Goal: Task Accomplishment & Management: Manage account settings

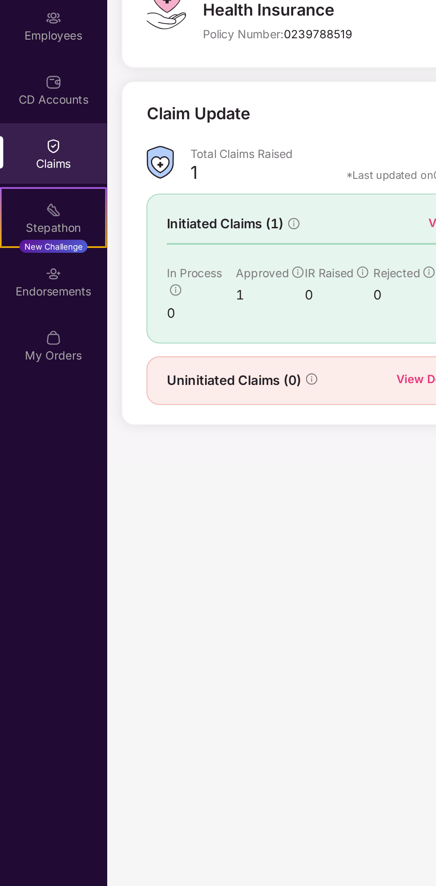
click at [31, 179] on img at bounding box center [29, 181] width 9 height 9
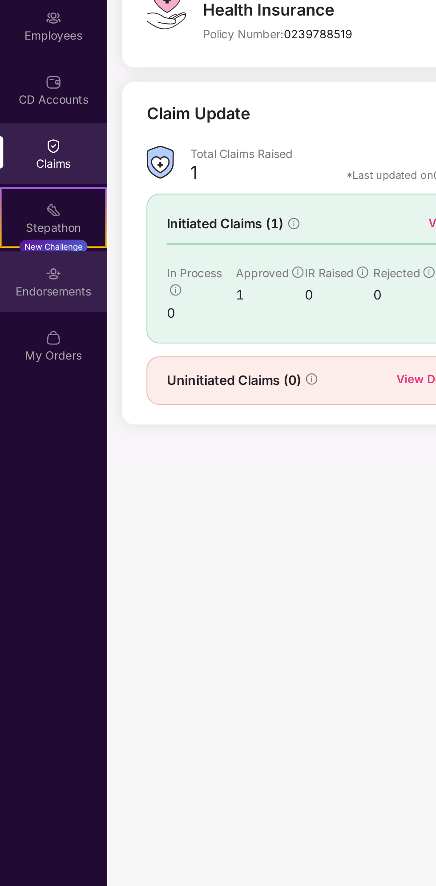
click at [43, 262] on div "Endorsements" at bounding box center [29, 261] width 59 height 9
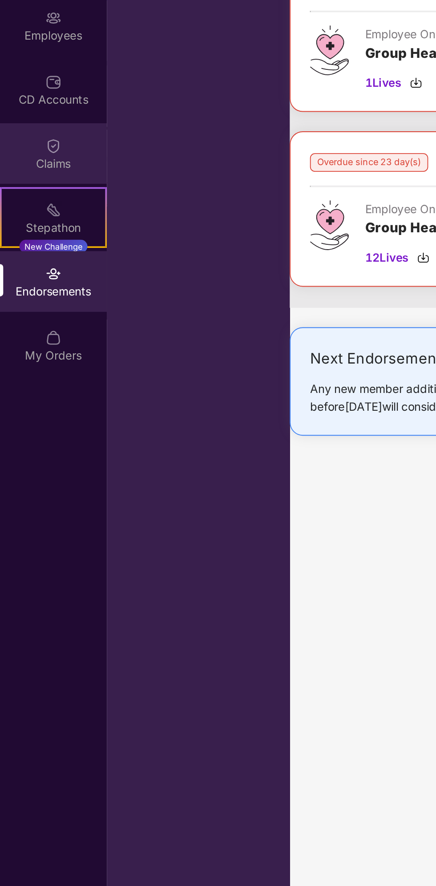
click at [34, 190] on div "Claims" at bounding box center [29, 191] width 59 height 9
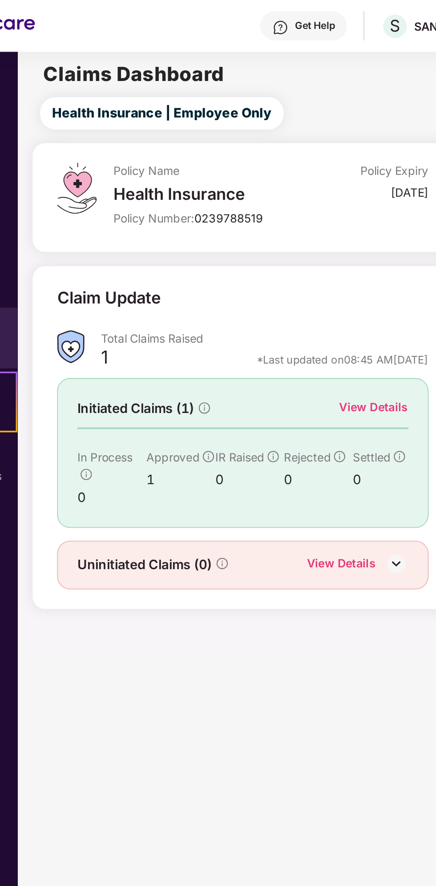
click at [267, 222] on div "View Details" at bounding box center [255, 224] width 38 height 10
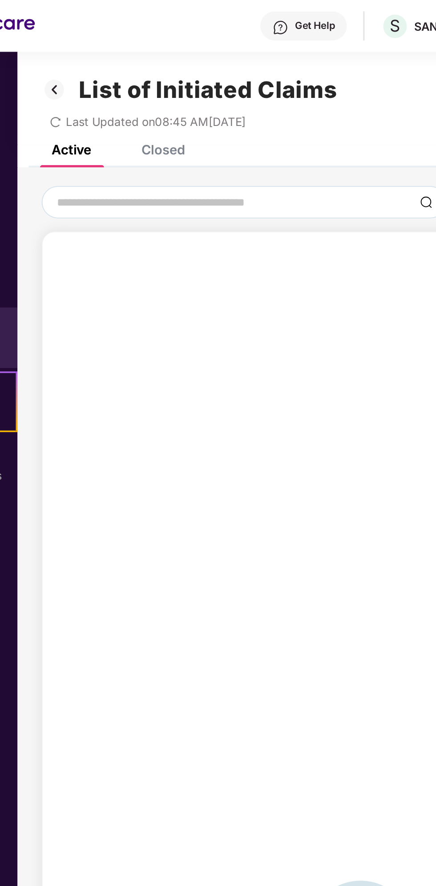
click at [79, 67] on icon "redo" at bounding box center [80, 67] width 6 height 6
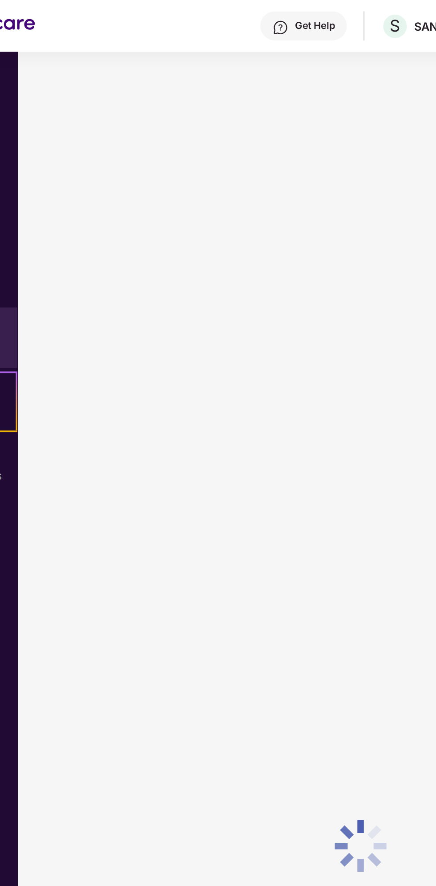
click at [79, 67] on div at bounding box center [247, 464] width 377 height 873
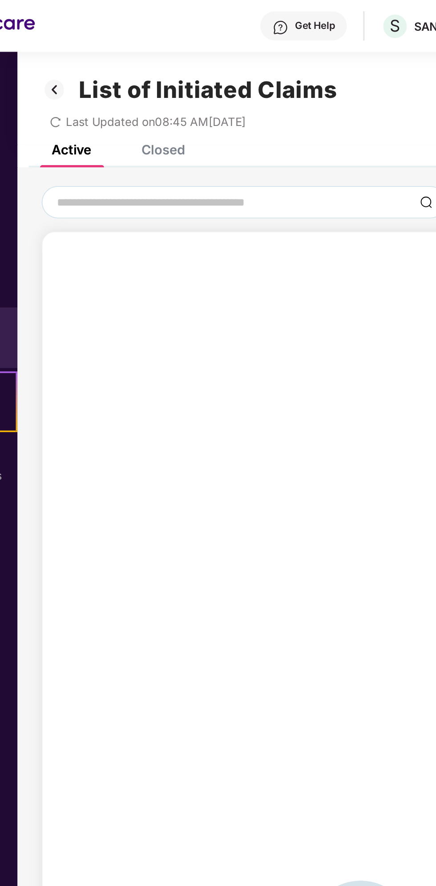
click at [80, 67] on icon "redo" at bounding box center [80, 67] width 6 height 6
click at [141, 86] on div "Closed" at bounding box center [139, 82] width 24 height 9
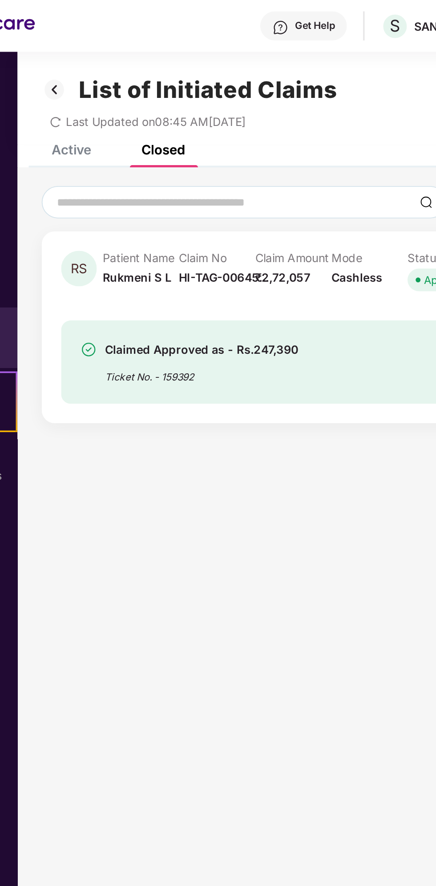
click at [97, 79] on div "List of Initiated Claims Last Updated on 08:45 AM, 12 Aug 2025" at bounding box center [247, 53] width 377 height 51
click at [98, 83] on div "Active" at bounding box center [88, 82] width 22 height 9
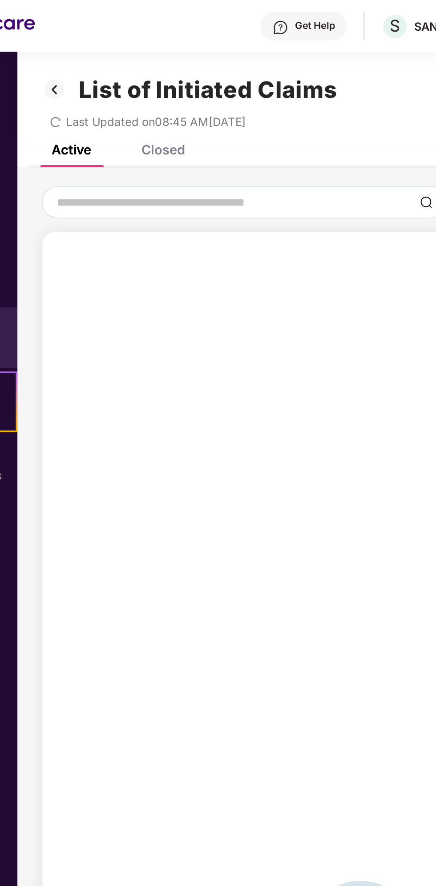
click at [144, 86] on div "Closed" at bounding box center [139, 82] width 24 height 9
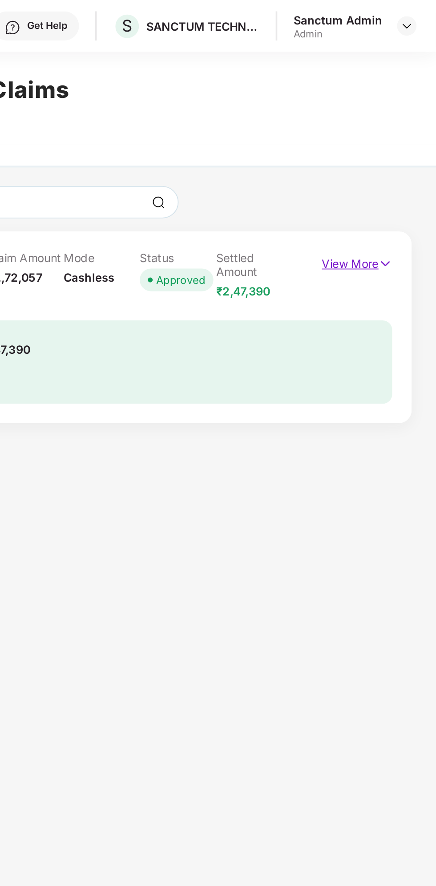
click at [396, 144] on p "View More" at bounding box center [392, 144] width 39 height 12
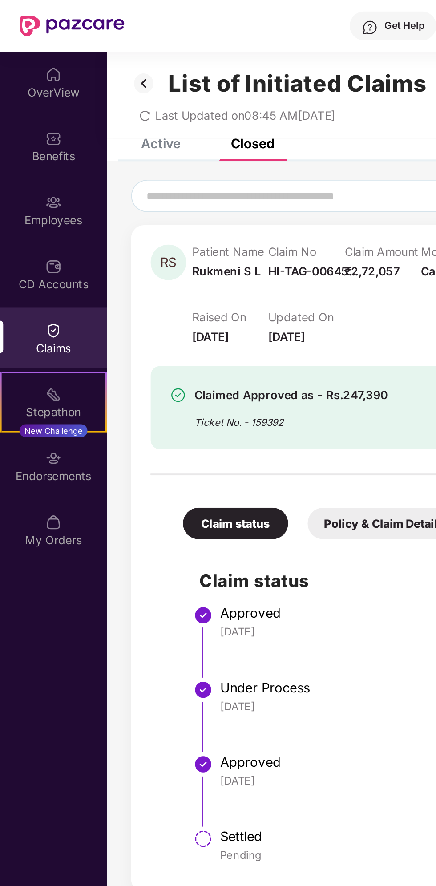
scroll to position [28, 0]
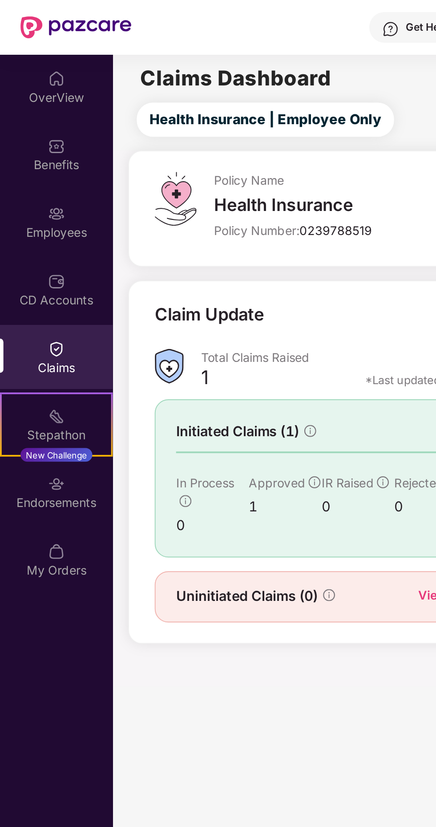
click at [34, 193] on div "Claims" at bounding box center [29, 191] width 59 height 9
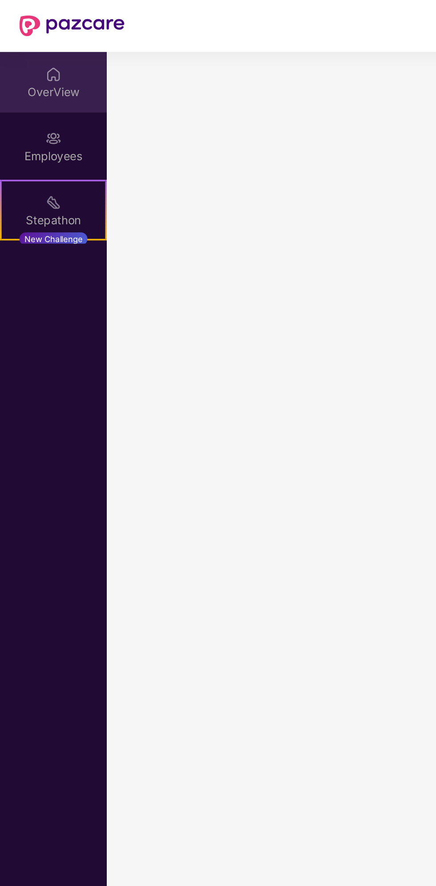
click at [31, 49] on div "OverView" at bounding box center [29, 50] width 59 height 9
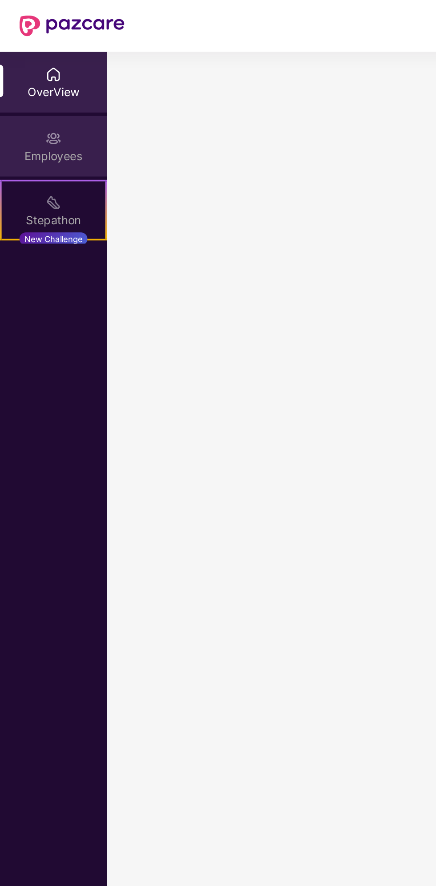
click at [41, 83] on div "Employees" at bounding box center [29, 85] width 59 height 9
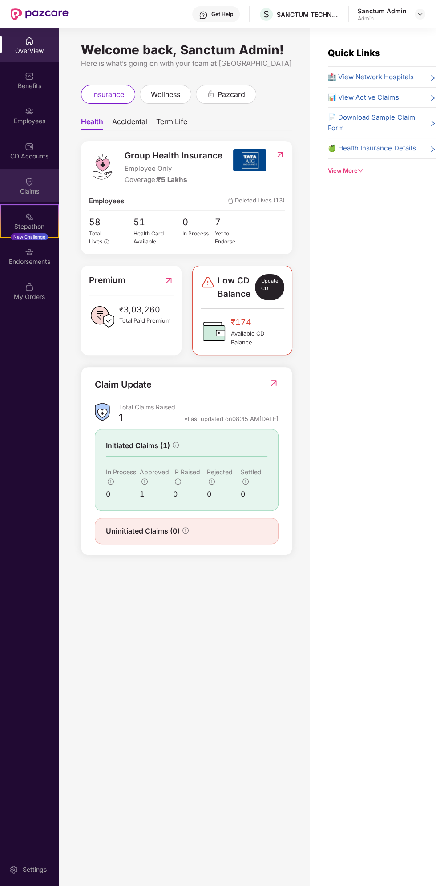
click at [45, 192] on div "Claims" at bounding box center [29, 191] width 59 height 9
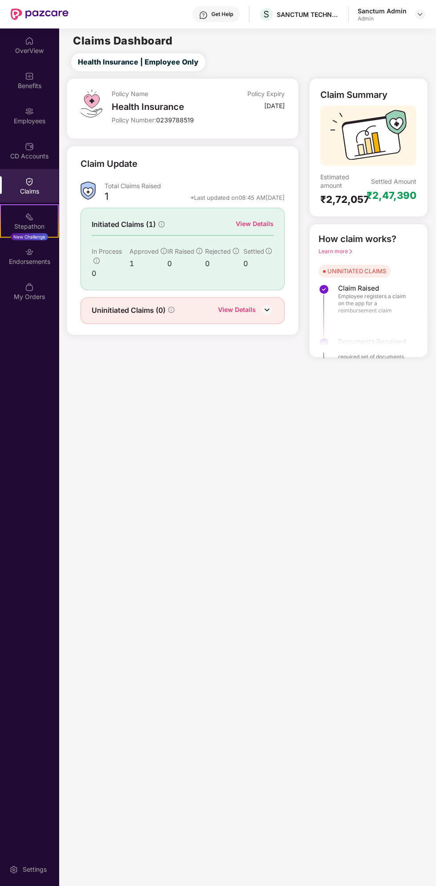
click at [41, 185] on div "Claims" at bounding box center [29, 185] width 59 height 33
click at [247, 308] on div "View Details" at bounding box center [237, 311] width 38 height 12
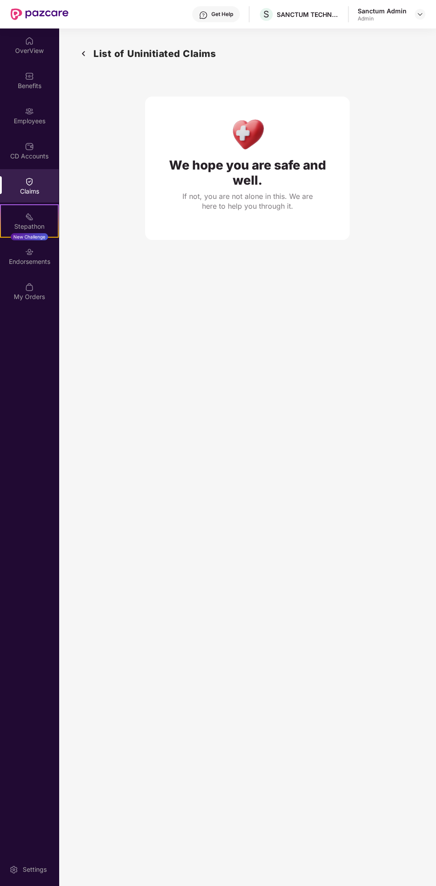
click at [43, 184] on div "Claims" at bounding box center [29, 185] width 59 height 33
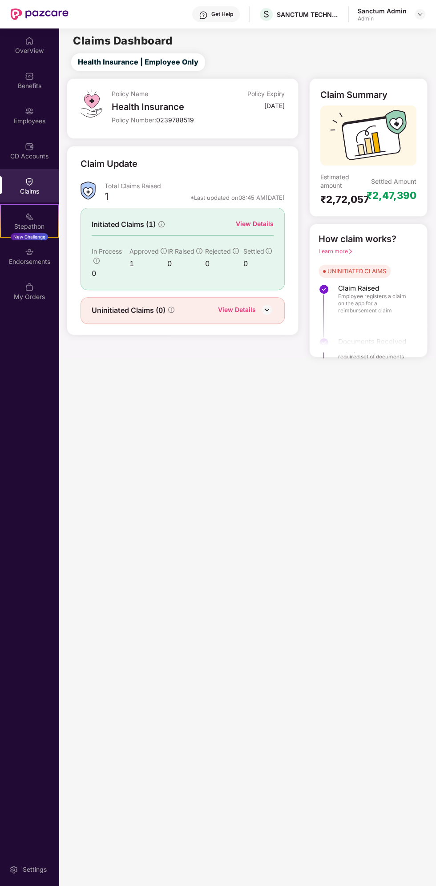
click at [38, 191] on div "Claims" at bounding box center [29, 191] width 59 height 9
click at [264, 223] on div "View Details" at bounding box center [255, 224] width 38 height 10
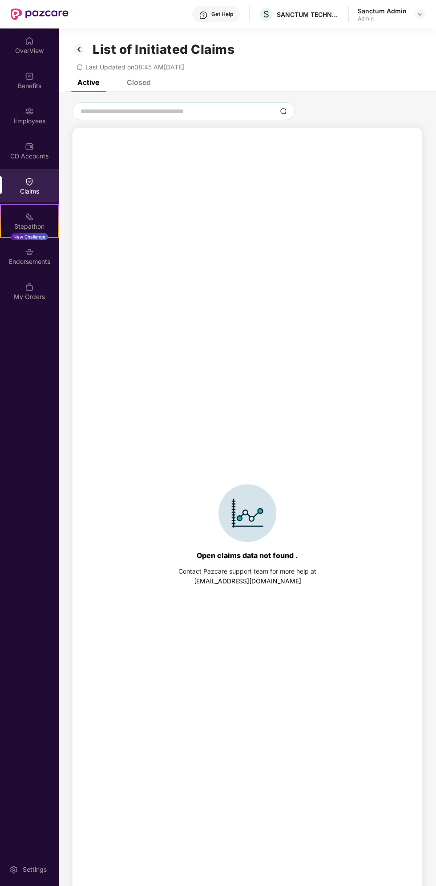
click at [131, 84] on div "Closed" at bounding box center [139, 82] width 24 height 9
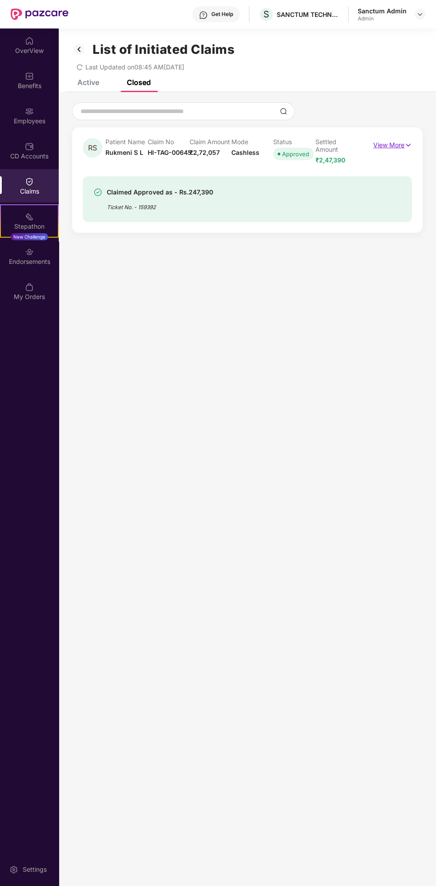
click at [390, 142] on p "View More" at bounding box center [392, 144] width 39 height 12
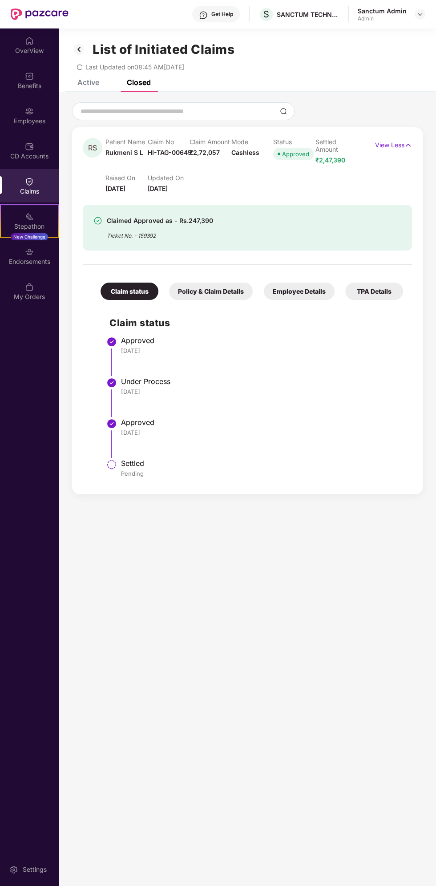
click at [221, 291] on div "Policy & Claim Details" at bounding box center [211, 291] width 84 height 17
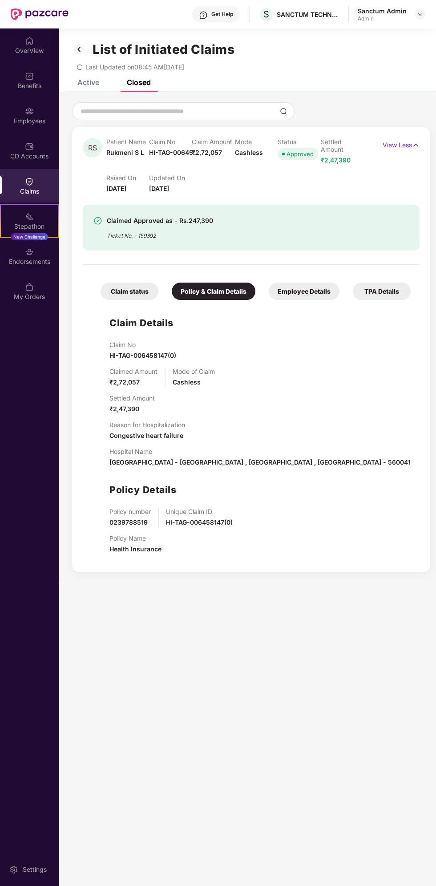
scroll to position [28, 0]
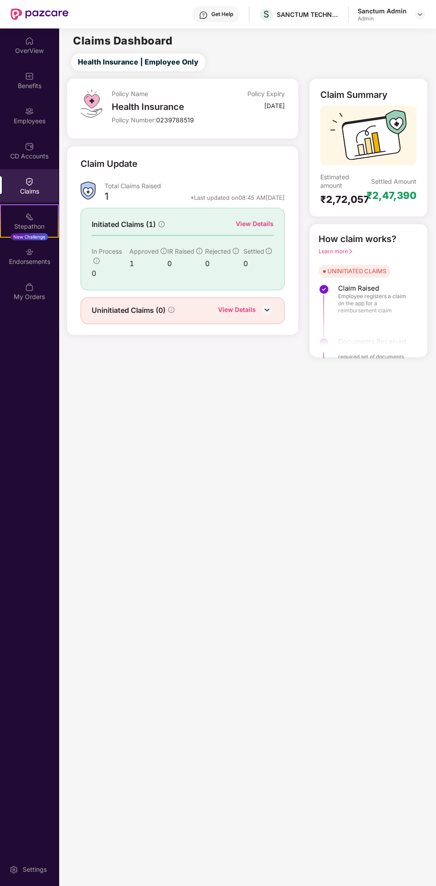
click at [40, 185] on div "Claims" at bounding box center [29, 185] width 59 height 33
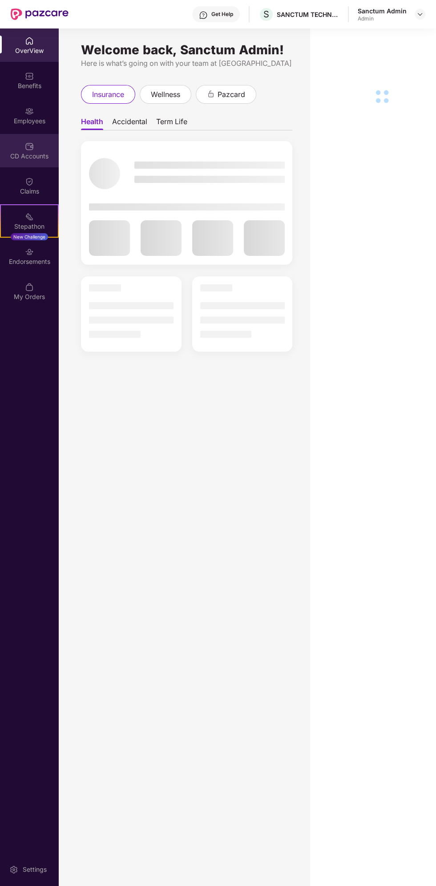
click at [14, 146] on div "CD Accounts" at bounding box center [29, 150] width 59 height 33
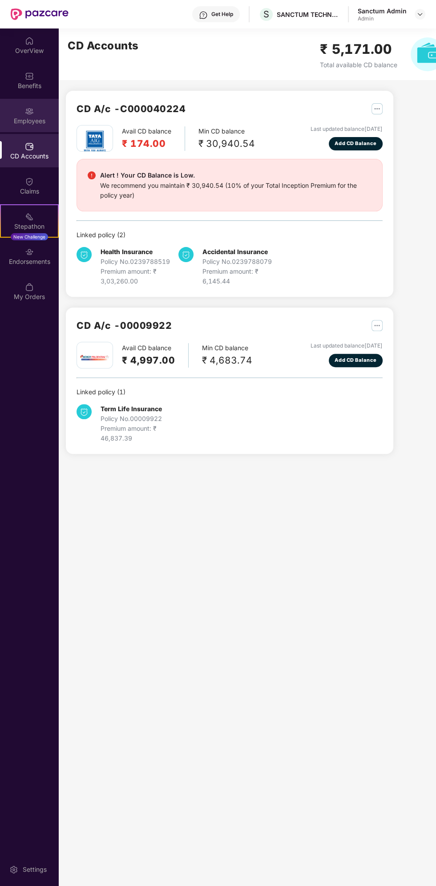
click at [14, 118] on div "Employees" at bounding box center [29, 121] width 59 height 9
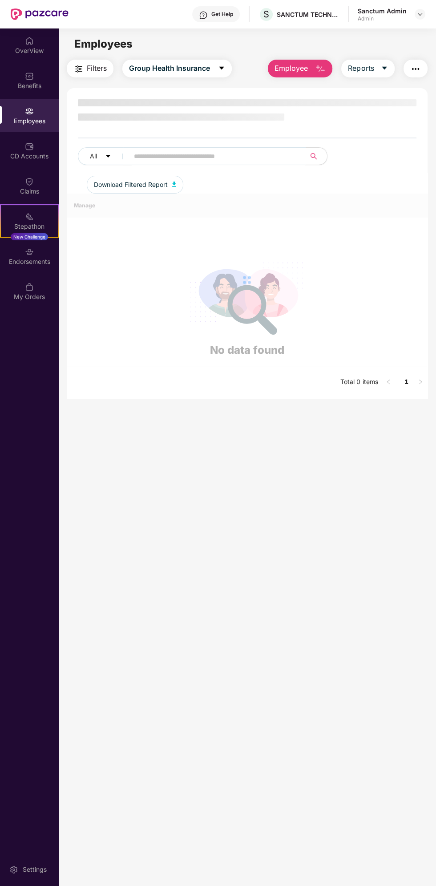
click at [143, 154] on input "text" at bounding box center [214, 156] width 160 height 13
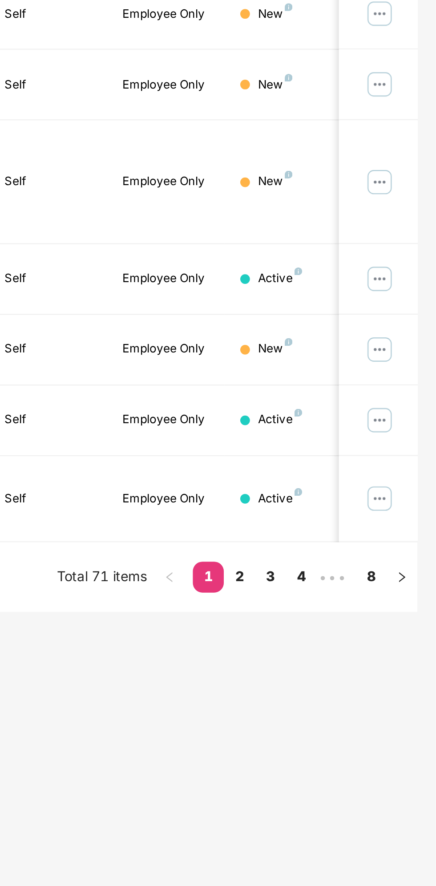
scroll to position [0, 61]
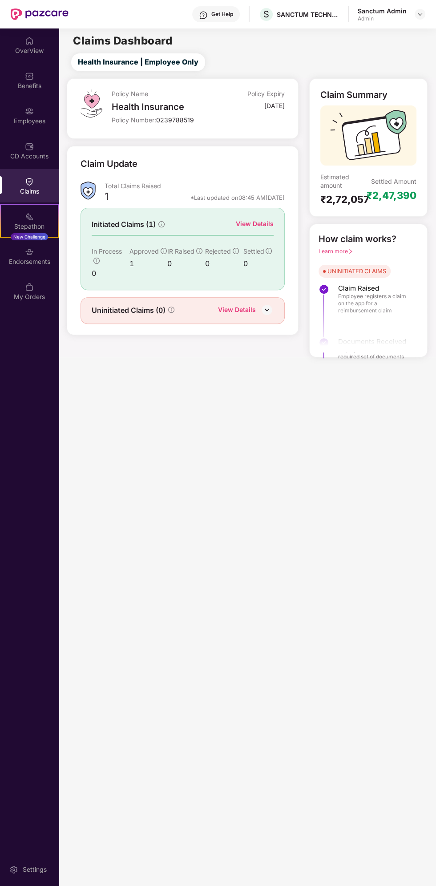
click at [38, 191] on div "Claims" at bounding box center [29, 191] width 59 height 9
click at [30, 122] on div "Employees" at bounding box center [29, 121] width 59 height 9
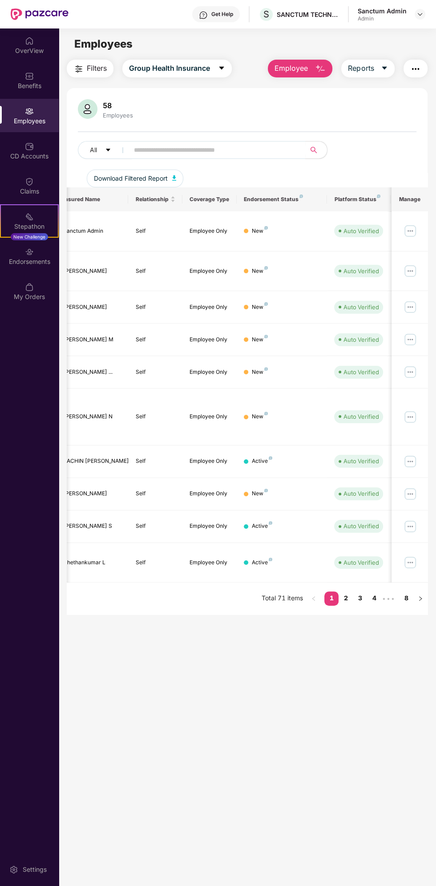
scroll to position [0, 167]
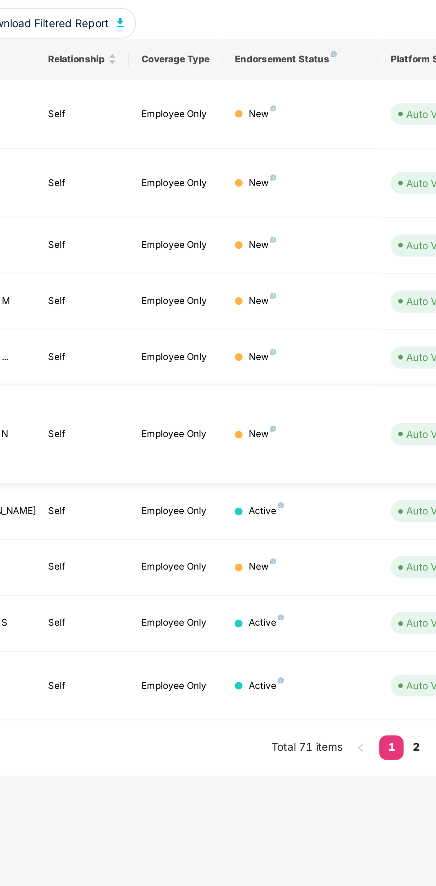
click at [264, 413] on div "New" at bounding box center [257, 417] width 16 height 8
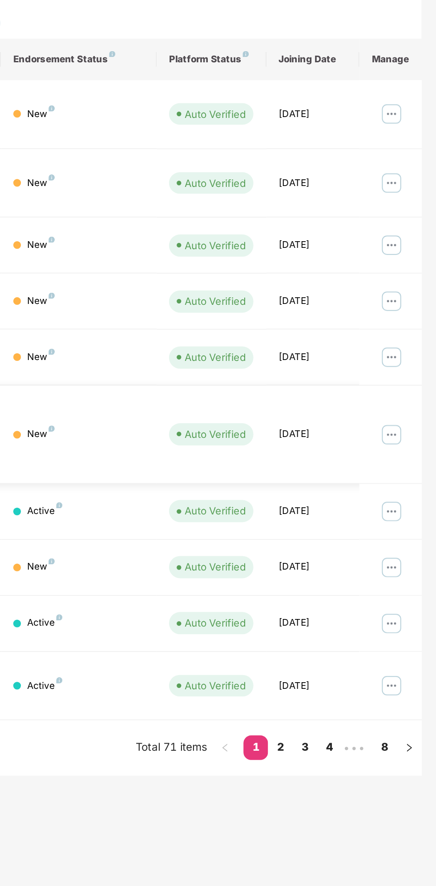
click at [414, 410] on img at bounding box center [410, 417] width 14 height 14
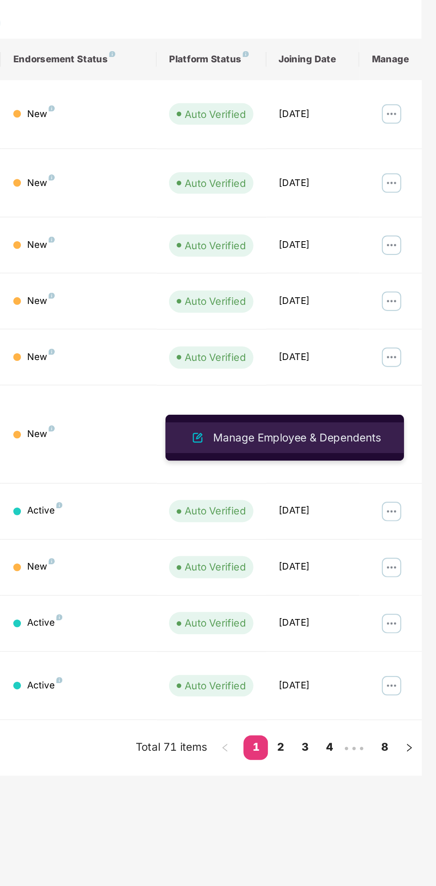
click at [385, 423] on div "Manage Employee & Dependents" at bounding box center [355, 419] width 101 height 10
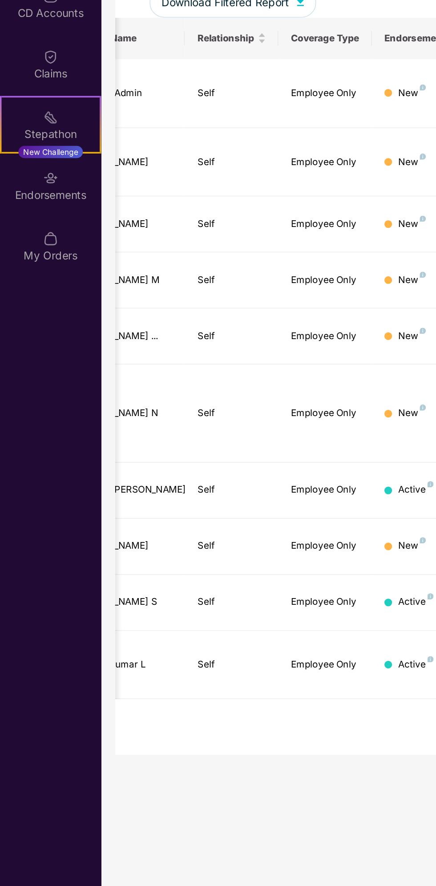
scroll to position [0, 217]
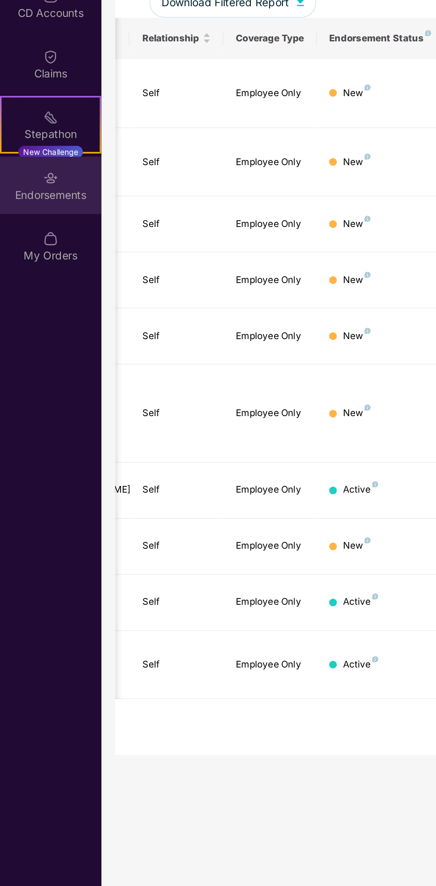
click at [47, 269] on div "Endorsements" at bounding box center [29, 255] width 59 height 33
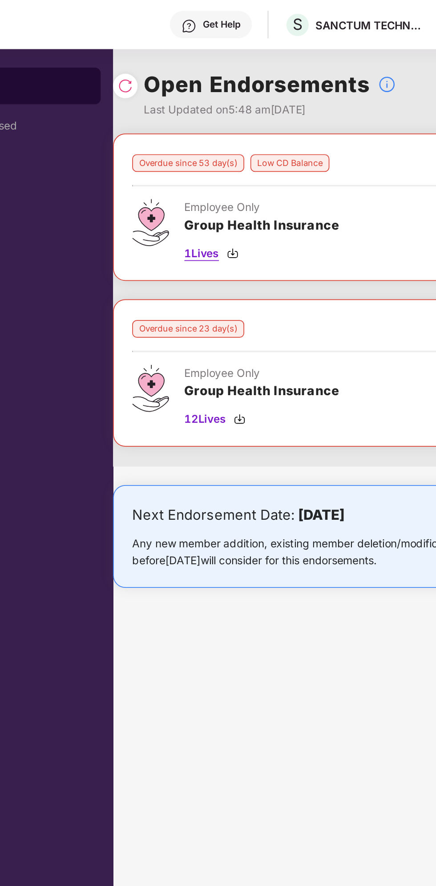
click at [236, 142] on div "1 Lives" at bounding box center [246, 147] width 90 height 10
click at [234, 148] on div "1 Lives" at bounding box center [246, 147] width 90 height 10
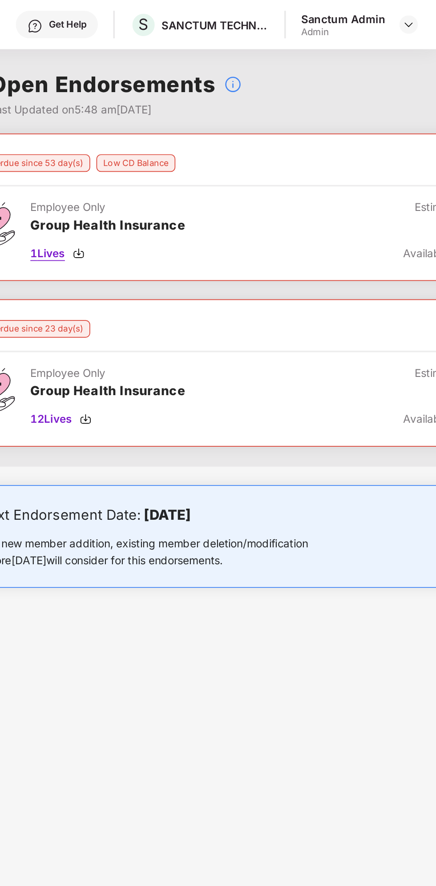
click at [209, 143] on span "1 Lives" at bounding box center [211, 147] width 20 height 10
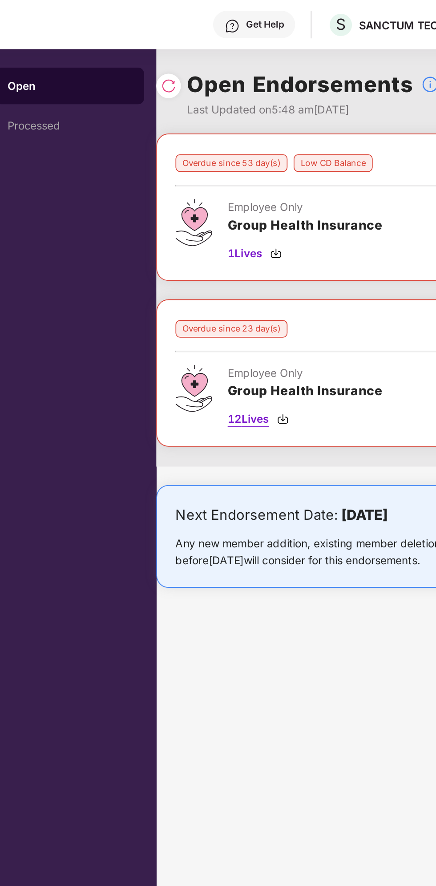
click at [232, 239] on img at bounding box center [232, 242] width 7 height 7
click at [223, 243] on span "12 Lives" at bounding box center [213, 243] width 24 height 10
click at [217, 243] on span "12 Lives" at bounding box center [213, 243] width 24 height 10
click at [218, 243] on span "12 Lives" at bounding box center [213, 243] width 24 height 10
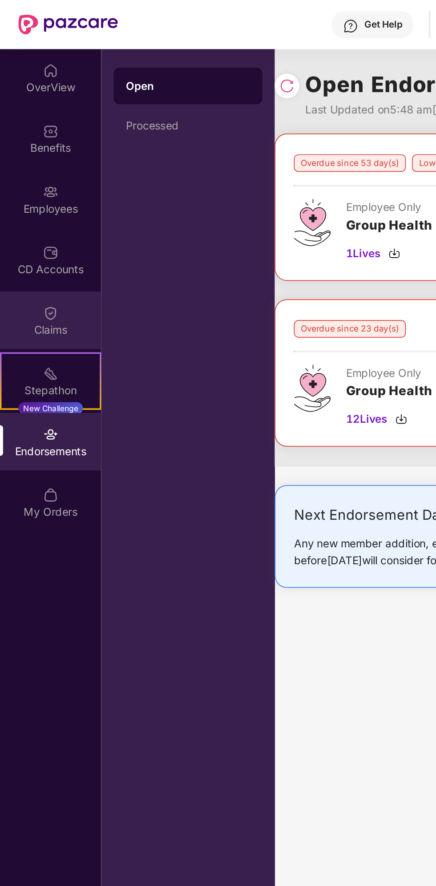
click at [29, 189] on div "Claims" at bounding box center [29, 191] width 59 height 9
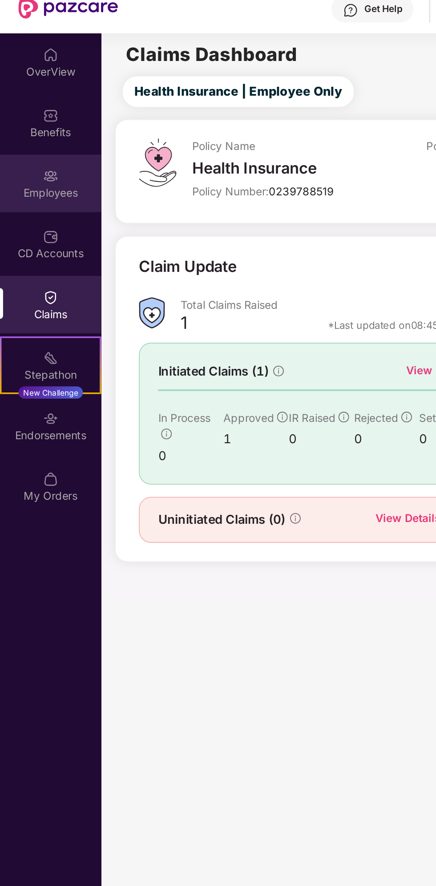
click at [27, 114] on img at bounding box center [29, 111] width 9 height 9
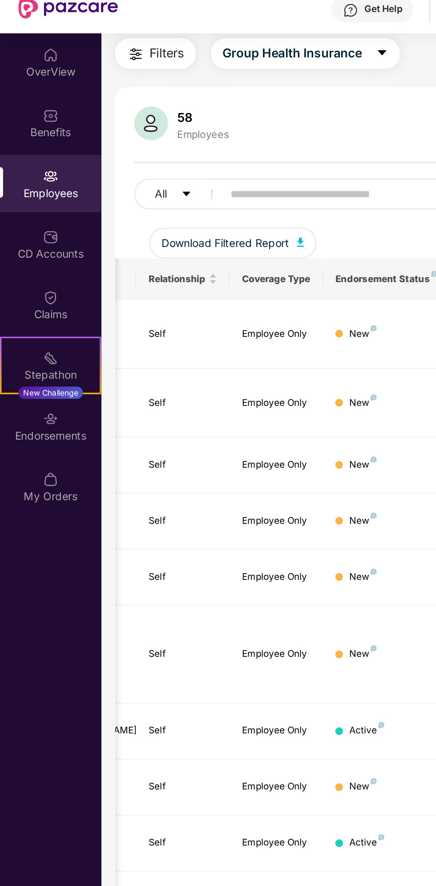
scroll to position [0, 217]
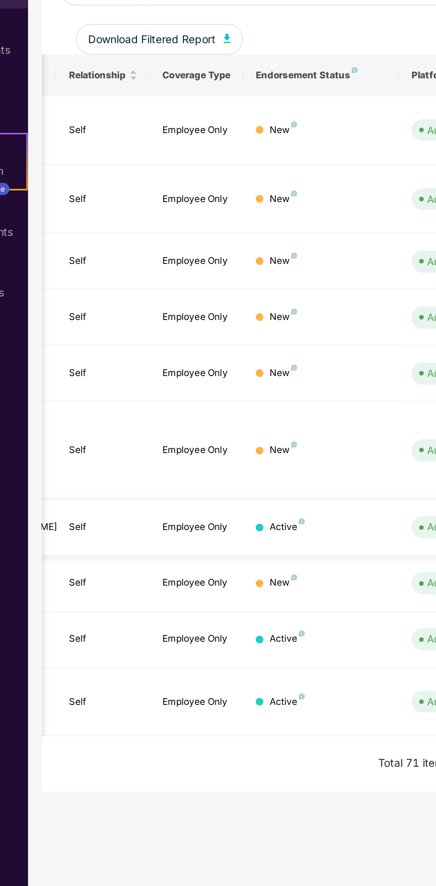
click at [219, 417] on td "Active" at bounding box center [229, 433] width 90 height 32
click at [213, 429] on div "Active" at bounding box center [209, 433] width 20 height 8
click at [217, 428] on img at bounding box center [218, 430] width 4 height 4
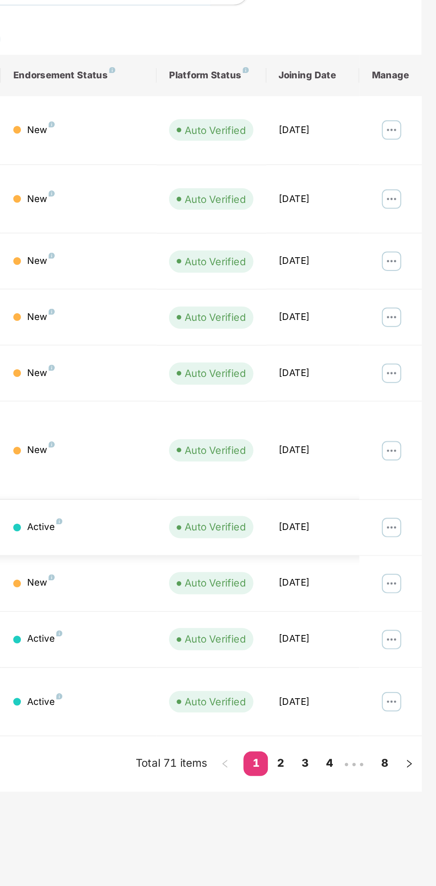
click at [405, 426] on img at bounding box center [410, 433] width 14 height 14
click at [219, 363] on td "New" at bounding box center [229, 388] width 90 height 57
click at [407, 381] on img at bounding box center [410, 388] width 14 height 14
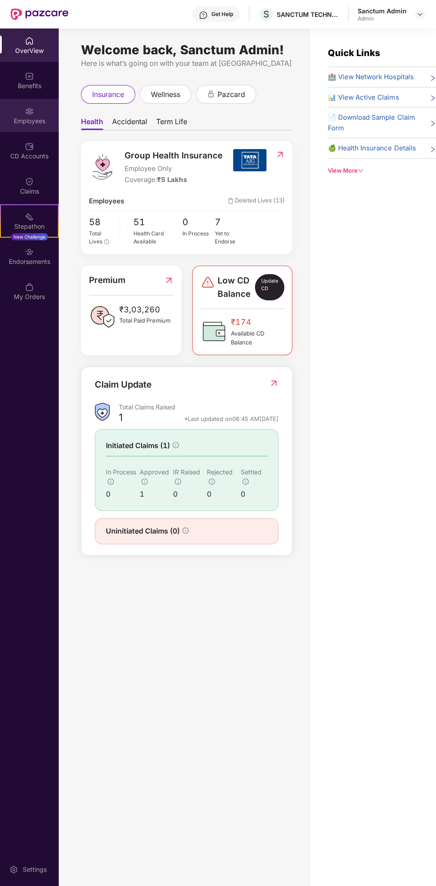
click at [33, 112] on img at bounding box center [29, 111] width 9 height 9
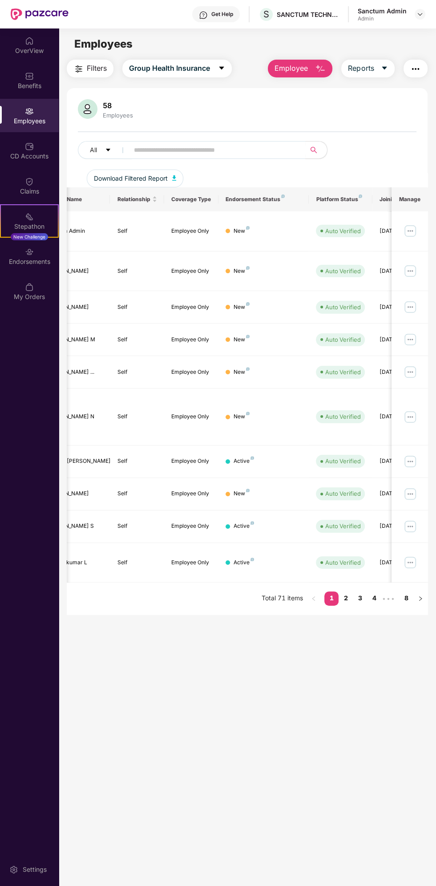
scroll to position [0, 183]
click at [257, 413] on div "New" at bounding box center [263, 417] width 76 height 8
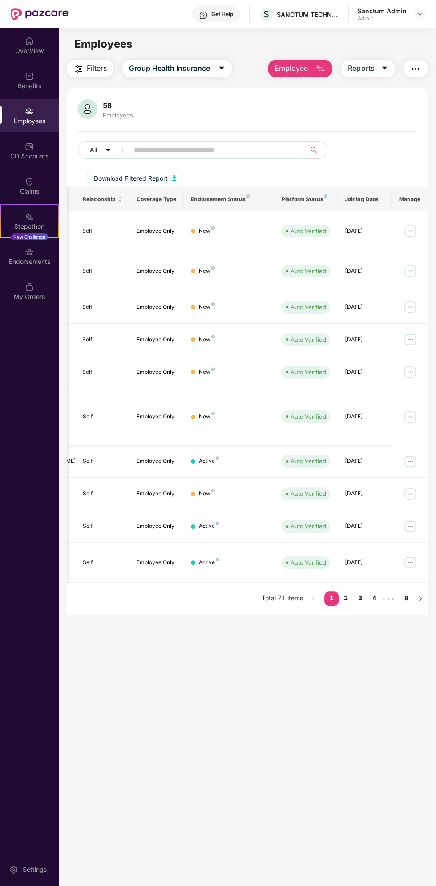
click at [414, 410] on img at bounding box center [410, 417] width 14 height 14
click at [413, 410] on img at bounding box center [410, 417] width 14 height 14
click at [239, 404] on td "New" at bounding box center [229, 417] width 90 height 57
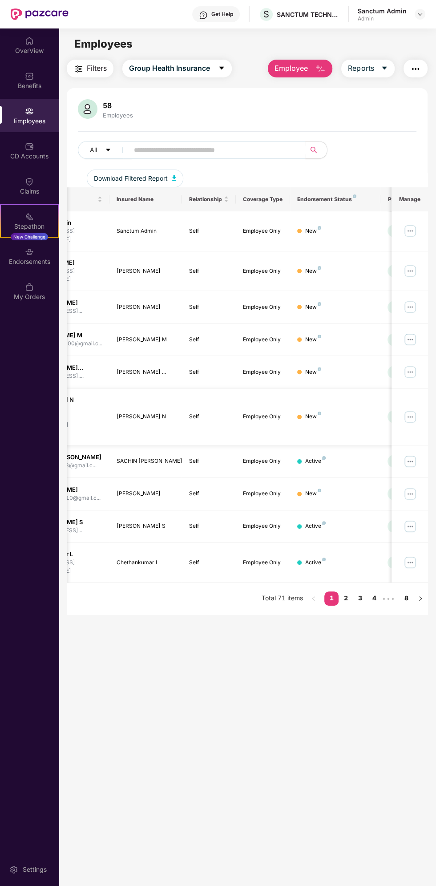
scroll to position [0, 0]
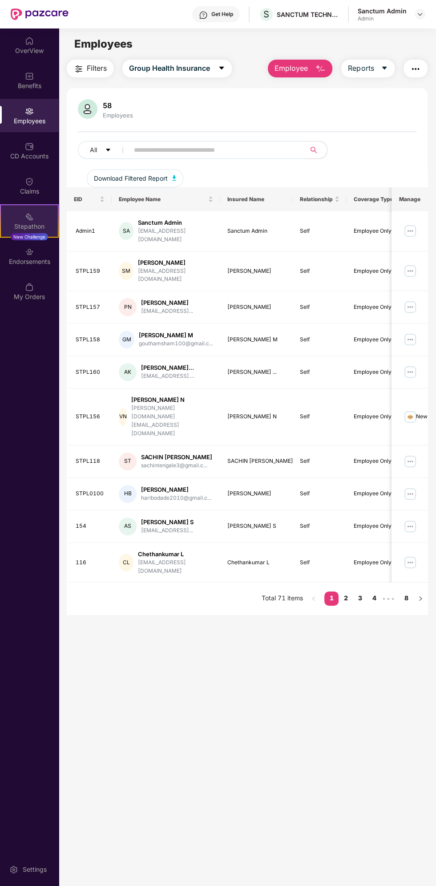
click at [37, 205] on div "Stepathon New Challenge" at bounding box center [29, 220] width 59 height 33
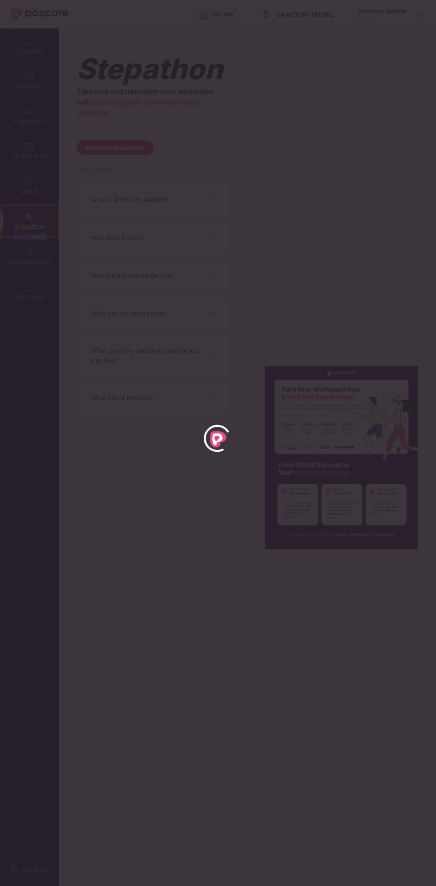
click at [168, 120] on div at bounding box center [218, 443] width 436 height 886
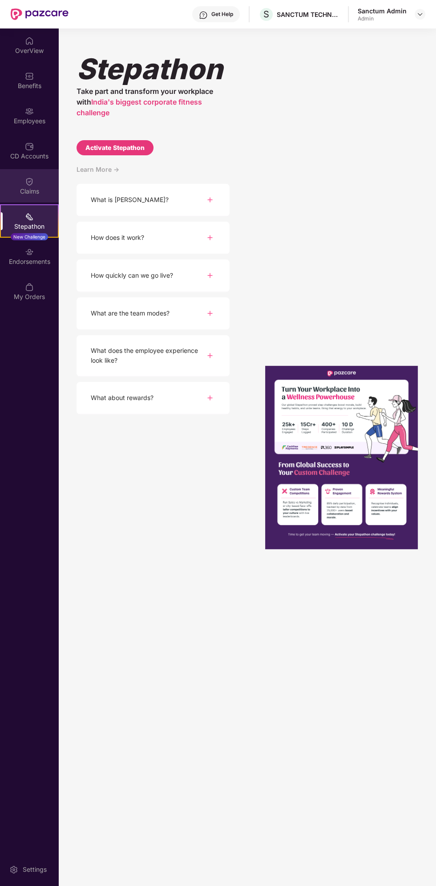
click at [50, 187] on div "Claims" at bounding box center [29, 191] width 59 height 9
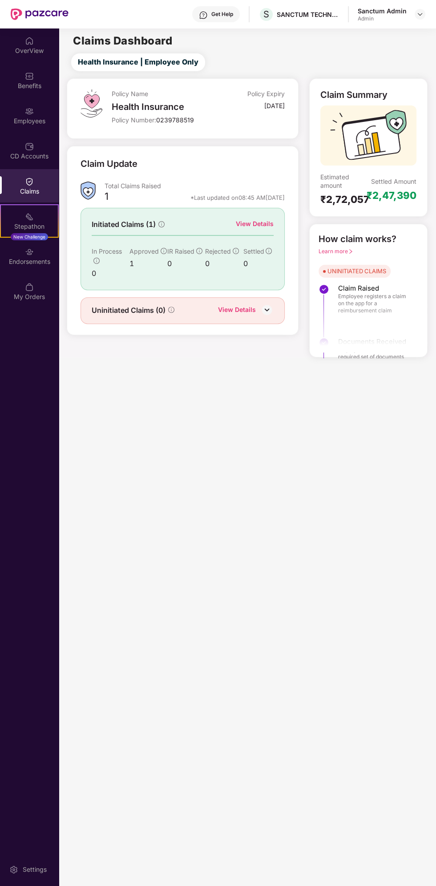
click at [270, 308] on img at bounding box center [266, 309] width 13 height 13
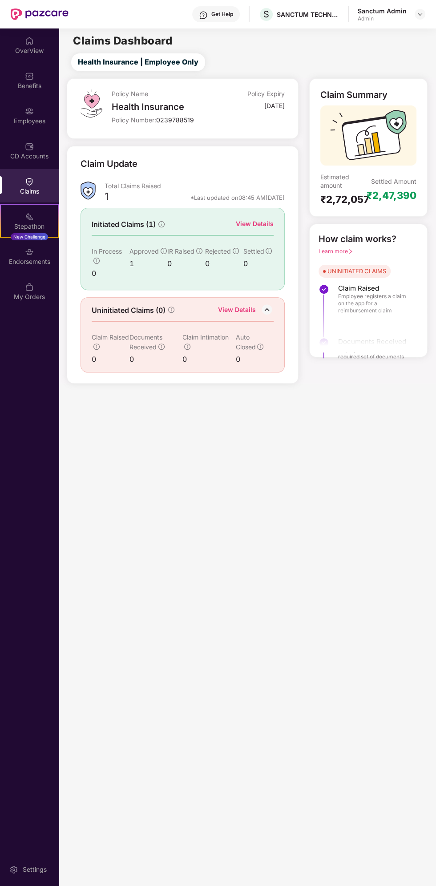
click at [383, 305] on div at bounding box center [369, 319] width 118 height 66
click at [425, 241] on div "How claim works? Learn more UNINITIATED CLAIMS Claim Raised Employee registers …" at bounding box center [368, 291] width 118 height 134
click at [400, 297] on div at bounding box center [369, 319] width 118 height 66
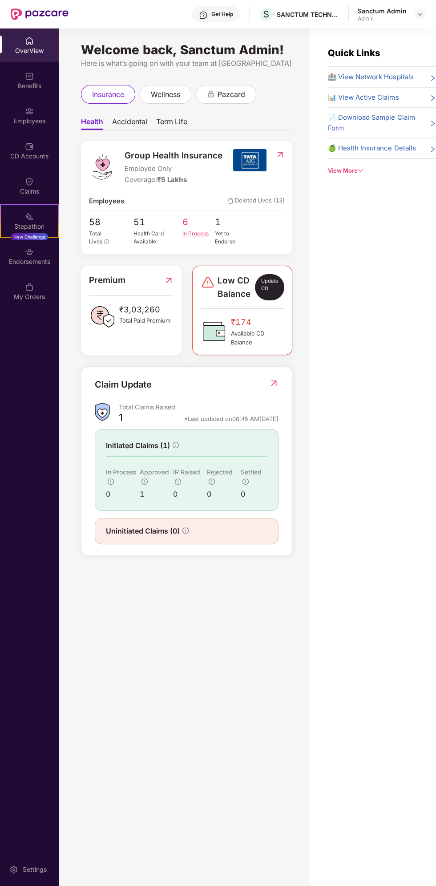
click at [207, 234] on div "In Process" at bounding box center [198, 234] width 32 height 8
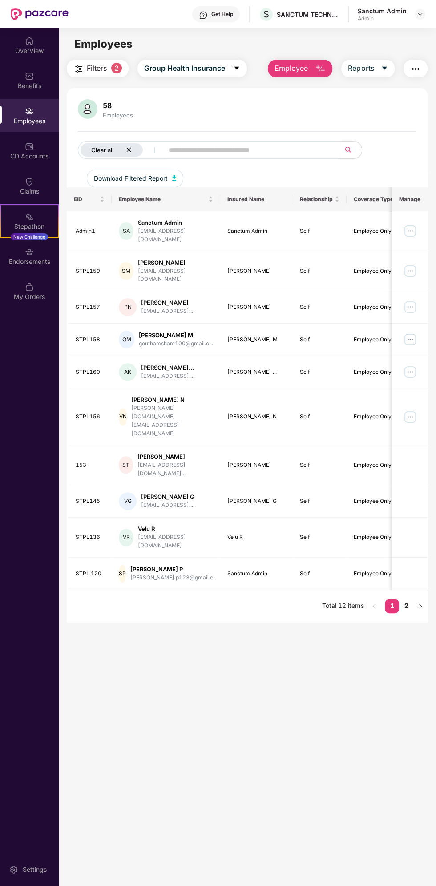
click at [137, 150] on div "Clear all" at bounding box center [112, 149] width 62 height 13
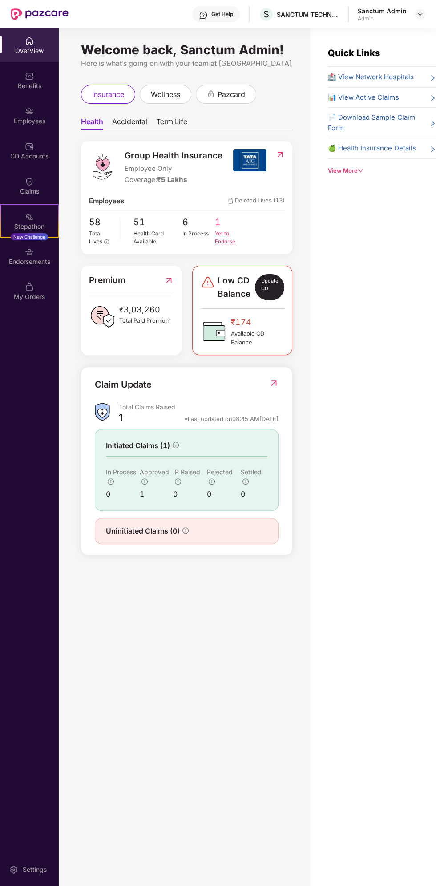
click at [226, 229] on span "1" at bounding box center [231, 222] width 32 height 14
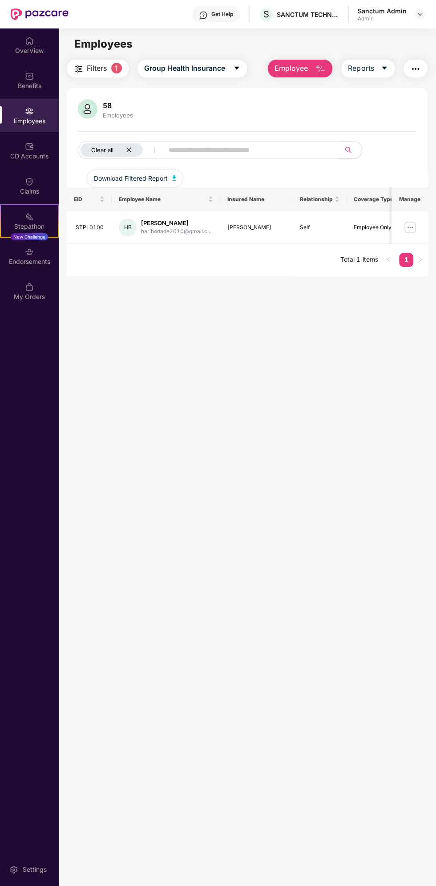
click at [126, 145] on div "Clear all" at bounding box center [112, 149] width 62 height 13
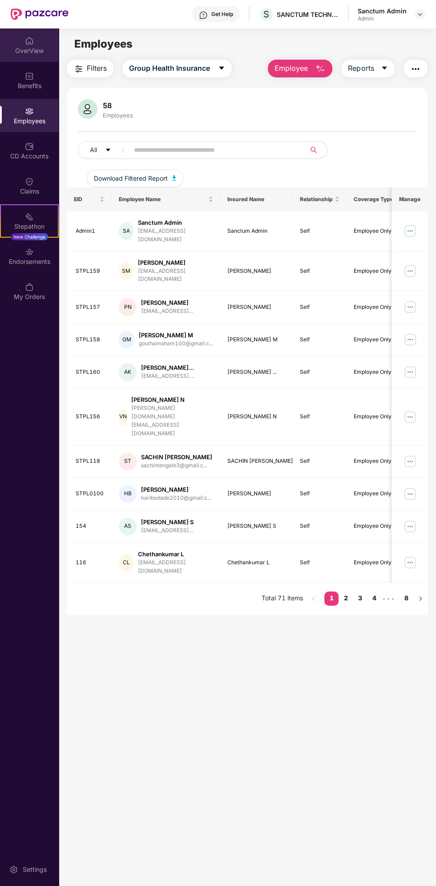
click at [37, 40] on div "OverView" at bounding box center [29, 44] width 59 height 33
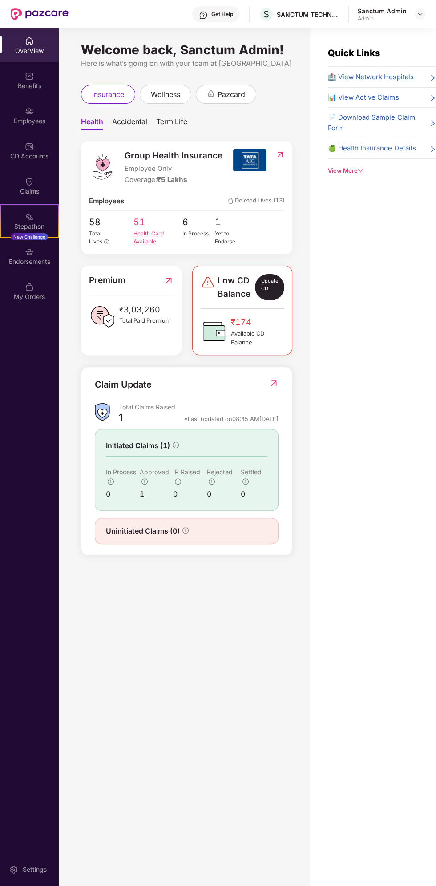
click at [141, 234] on div "Health Card Available" at bounding box center [158, 238] width 49 height 17
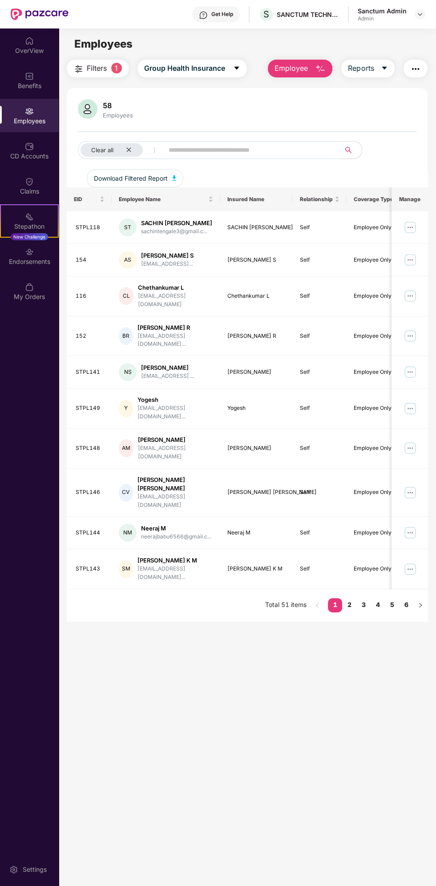
click at [234, 151] on input "text" at bounding box center [249, 149] width 160 height 13
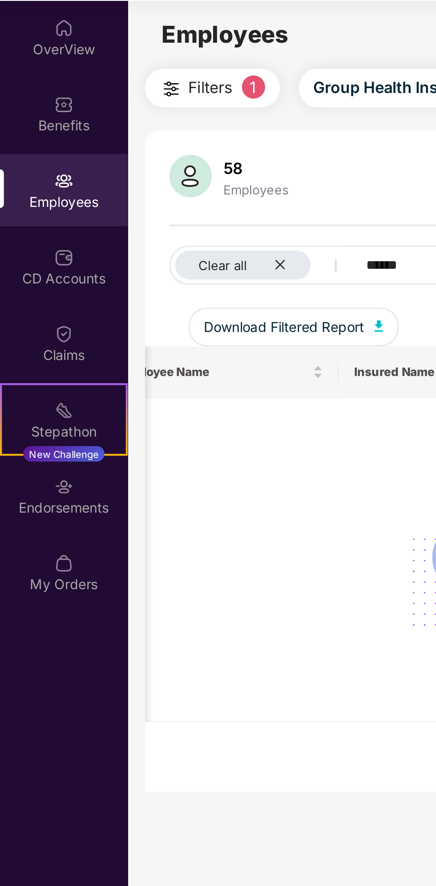
scroll to position [28, 0]
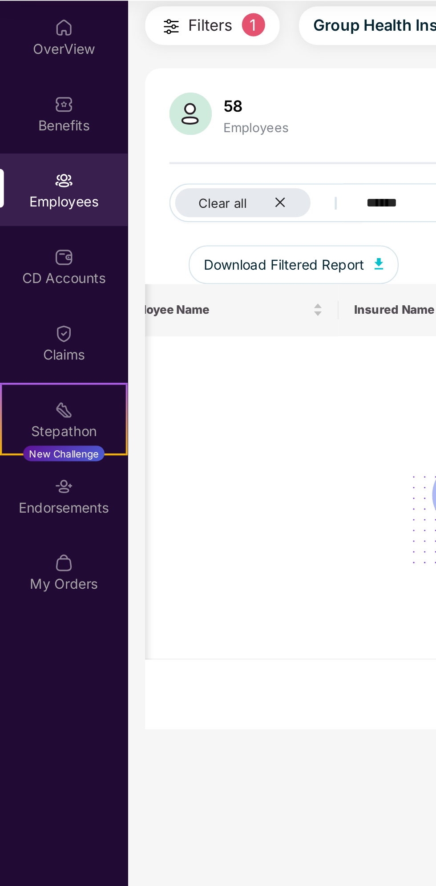
type input "******"
click at [38, 120] on div "Employees" at bounding box center [29, 121] width 59 height 9
click at [124, 123] on div "Clear all" at bounding box center [112, 121] width 62 height 13
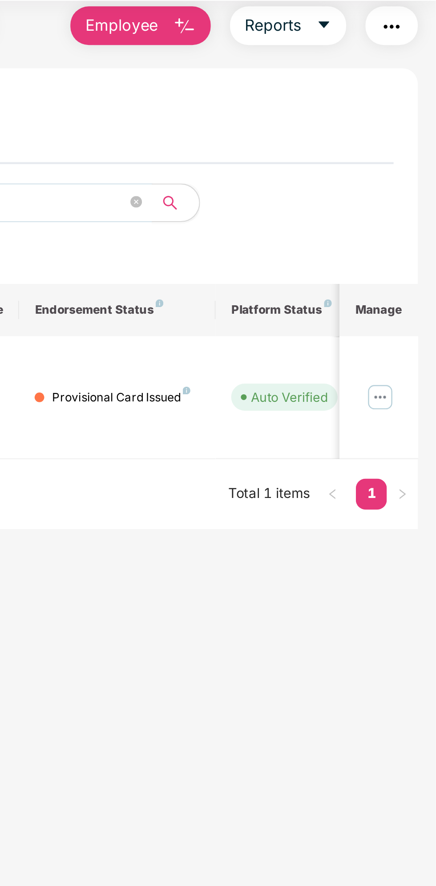
scroll to position [0, 217]
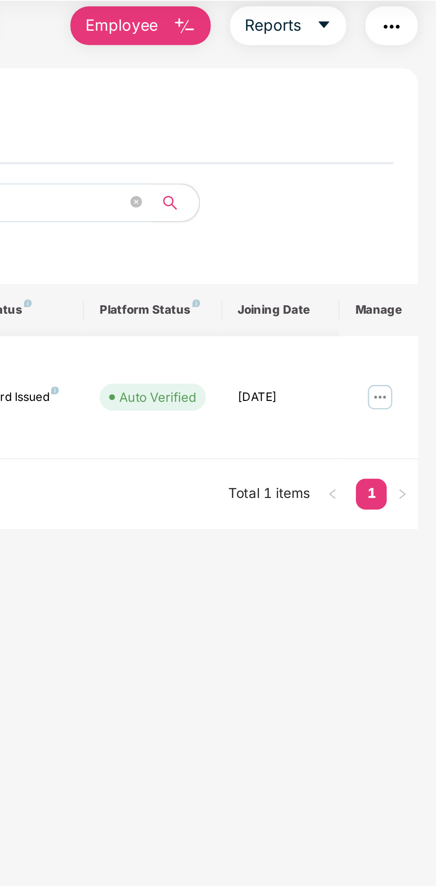
click at [414, 204] on img at bounding box center [410, 211] width 14 height 14
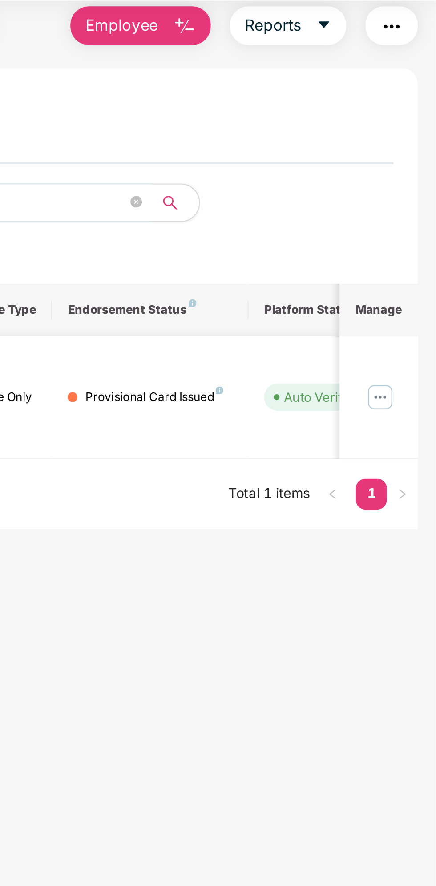
scroll to position [0, 136]
click at [323, 207] on div "Provisional Card Issued" at bounding box center [312, 211] width 64 height 8
click at [329, 194] on td "Provisional Card Issued" at bounding box center [310, 211] width 90 height 57
click at [334, 207] on div "Provisional Card Issued" at bounding box center [312, 211] width 64 height 8
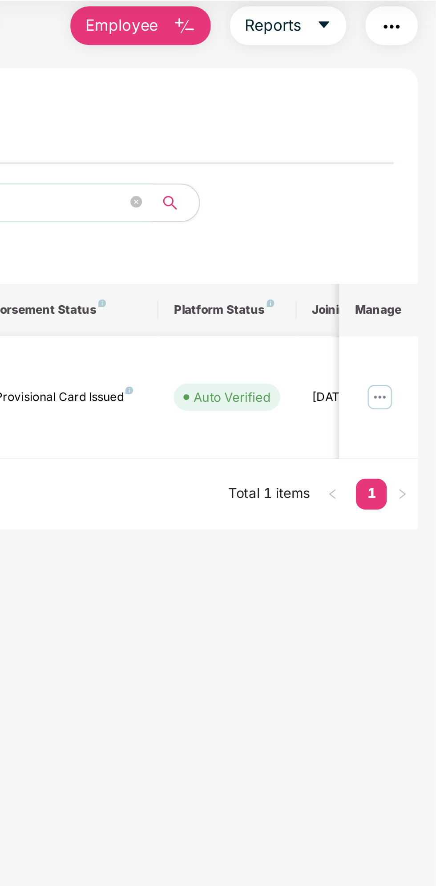
scroll to position [0, 217]
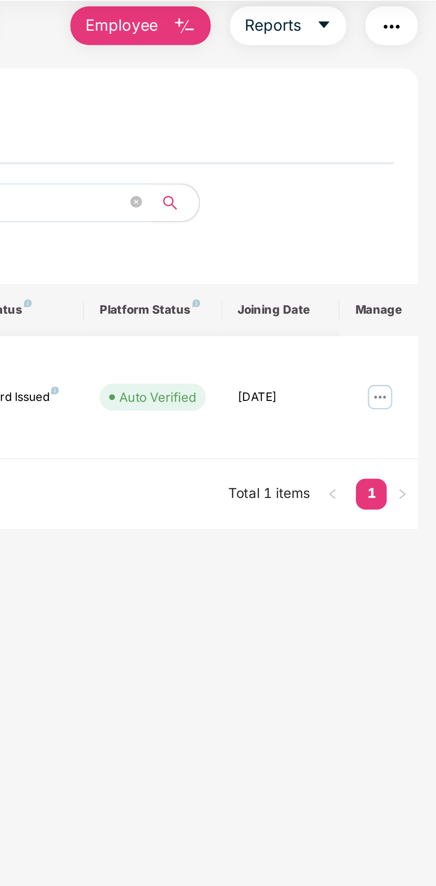
click at [415, 204] on img at bounding box center [410, 211] width 14 height 14
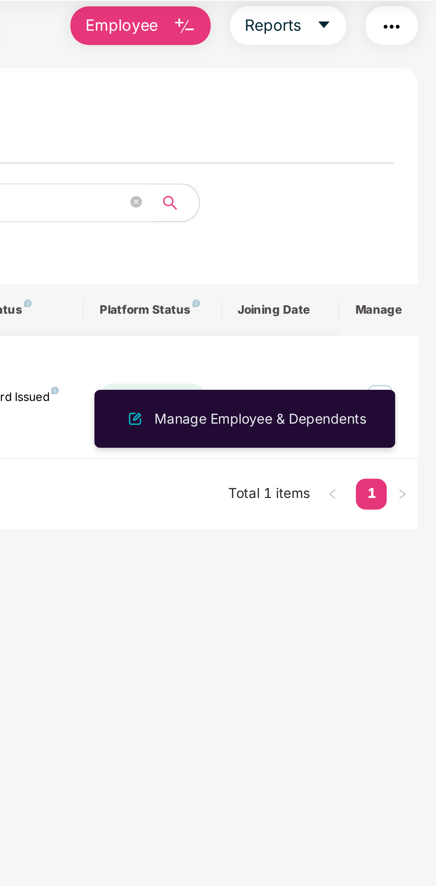
click at [408, 204] on img at bounding box center [410, 211] width 14 height 14
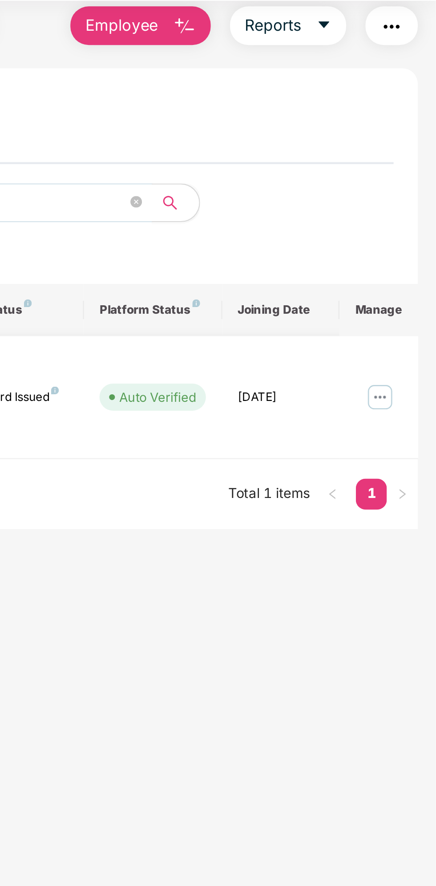
click at [406, 204] on img at bounding box center [410, 211] width 14 height 14
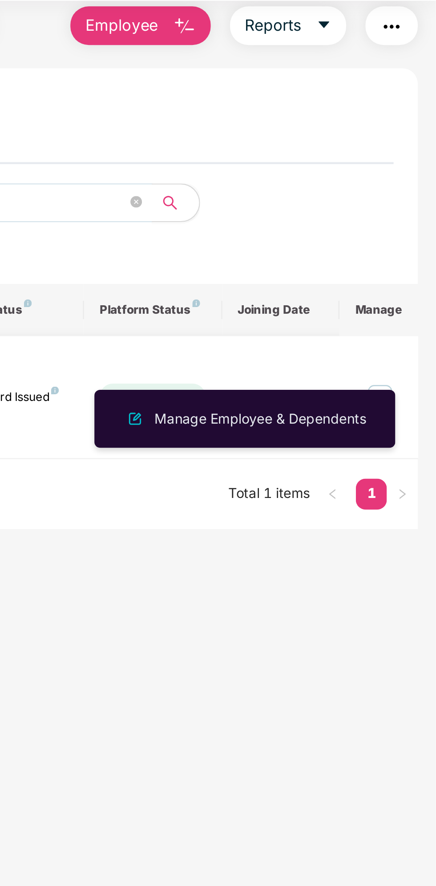
click at [410, 204] on img at bounding box center [410, 211] width 14 height 14
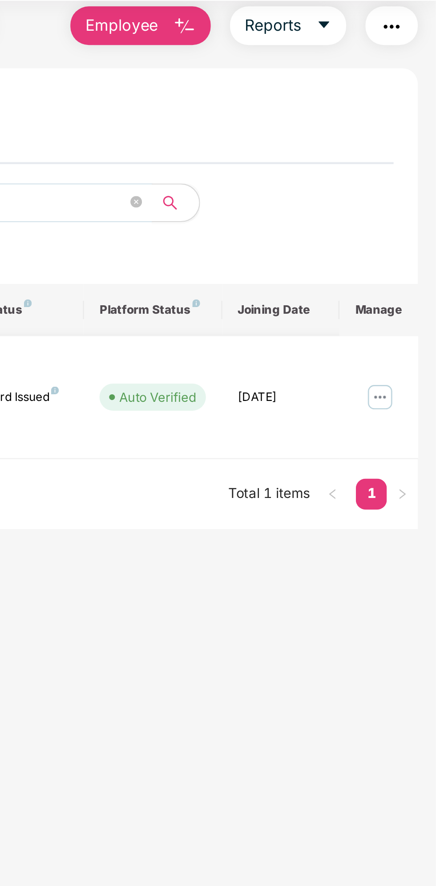
scroll to position [0, 0]
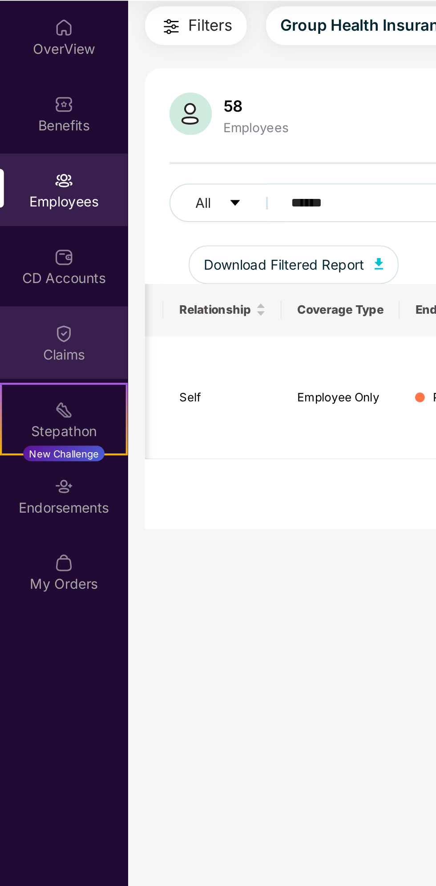
click at [26, 187] on div "Claims" at bounding box center [29, 191] width 59 height 9
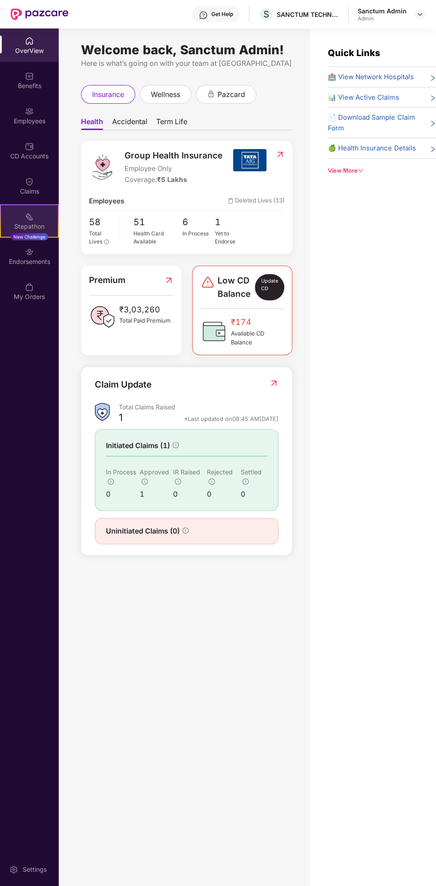
click at [29, 215] on img at bounding box center [29, 216] width 9 height 9
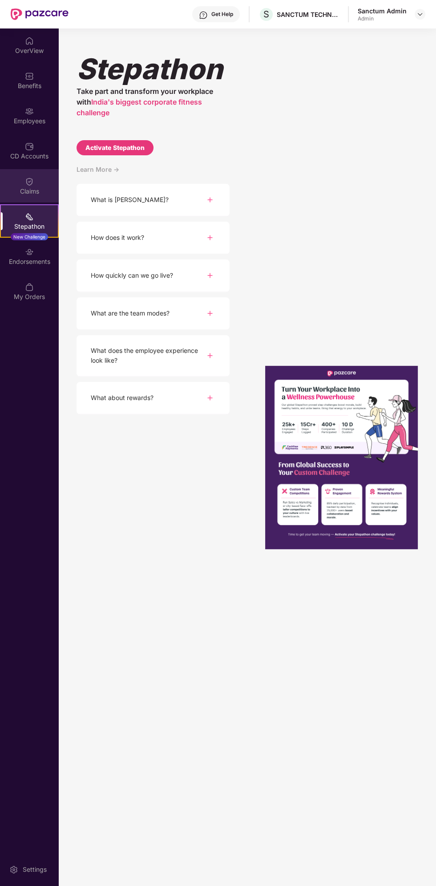
click at [35, 193] on div "Claims" at bounding box center [29, 191] width 59 height 9
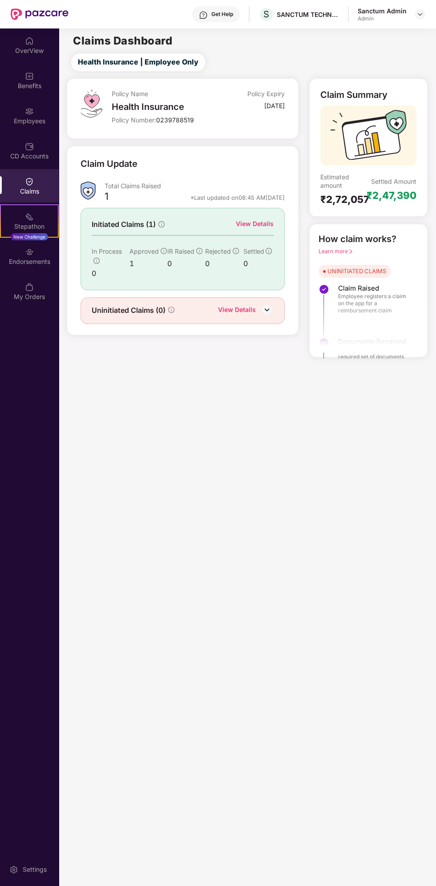
click at [255, 223] on div "View Details" at bounding box center [255, 224] width 38 height 10
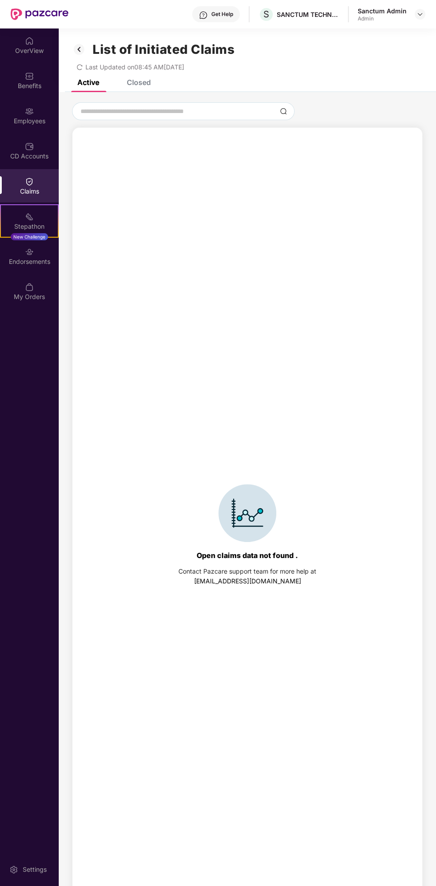
click at [272, 221] on div "Open claims data not found . Contact Pazcare support team for more help at supp…" at bounding box center [247, 535] width 341 height 797
click at [48, 156] on div "CD Accounts" at bounding box center [29, 156] width 59 height 9
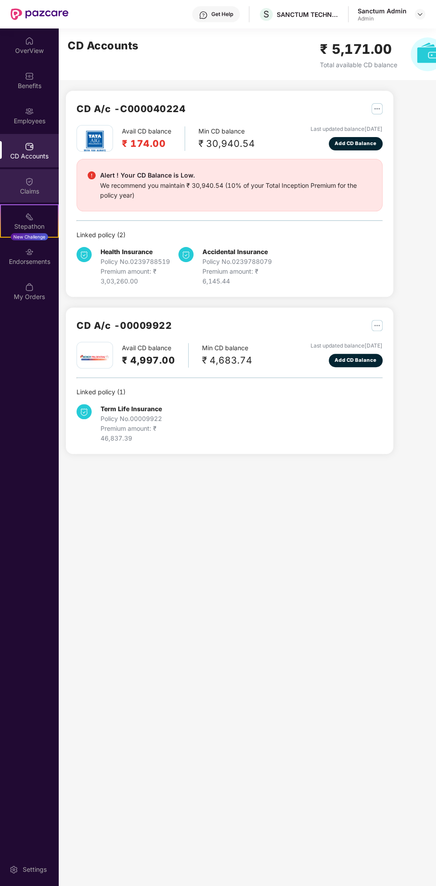
click at [40, 197] on div "Claims" at bounding box center [29, 185] width 59 height 33
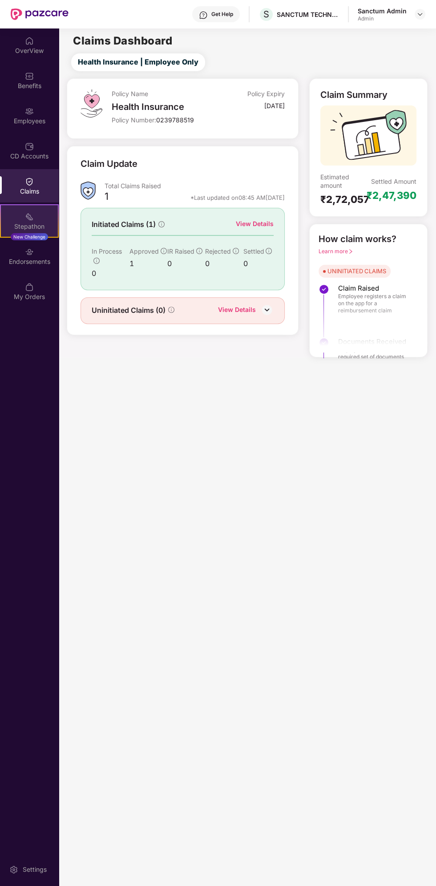
click at [48, 227] on div "Stepathon" at bounding box center [29, 226] width 57 height 9
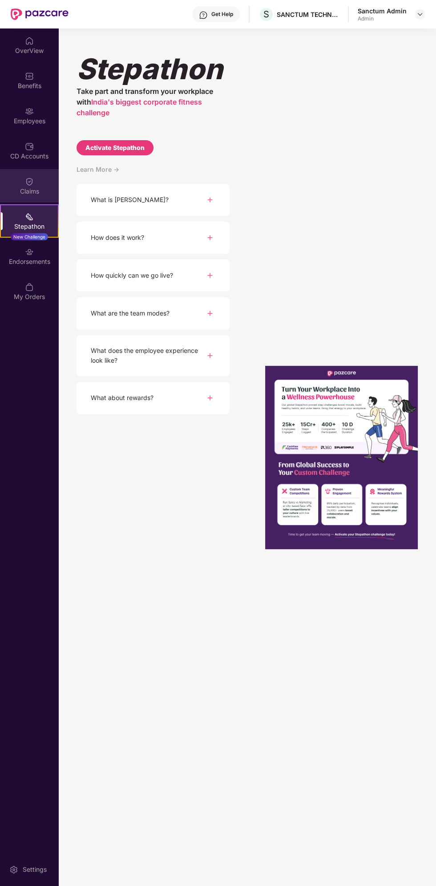
click at [46, 183] on div "Claims" at bounding box center [29, 185] width 59 height 33
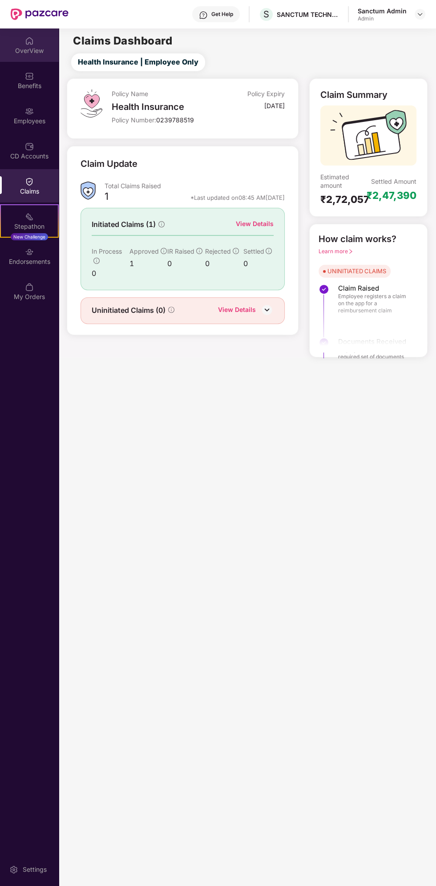
click at [42, 54] on div "OverView" at bounding box center [29, 50] width 59 height 9
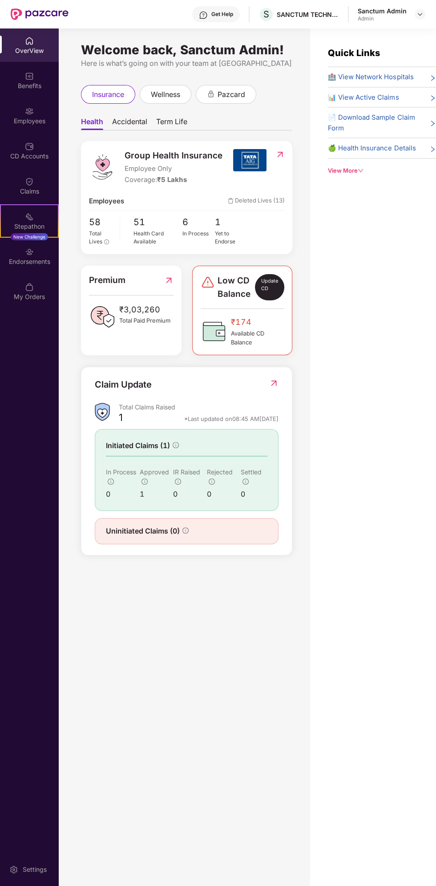
click at [259, 296] on div "Update CD" at bounding box center [269, 287] width 29 height 27
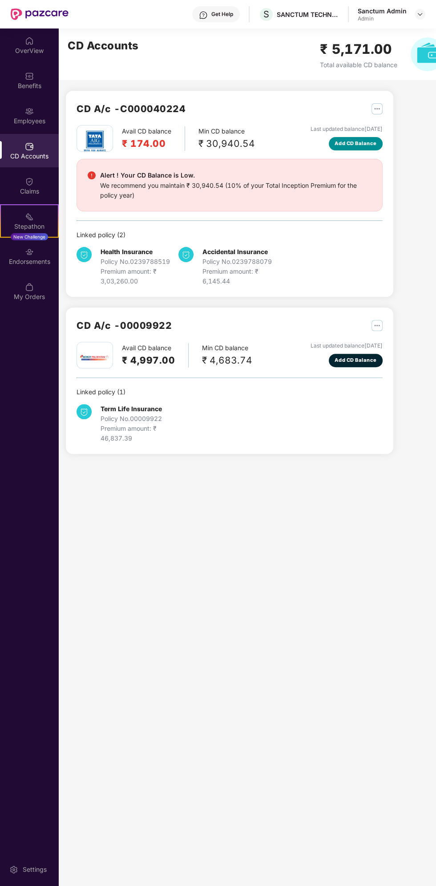
click at [357, 146] on span "Add CD Balance" at bounding box center [356, 144] width 42 height 8
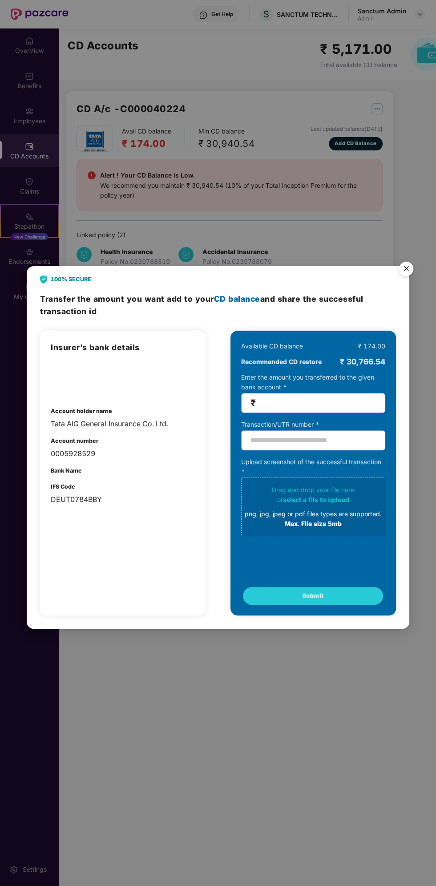
click at [327, 409] on span "₹" at bounding box center [313, 403] width 144 height 20
click at [403, 271] on img "Close" at bounding box center [406, 270] width 25 height 25
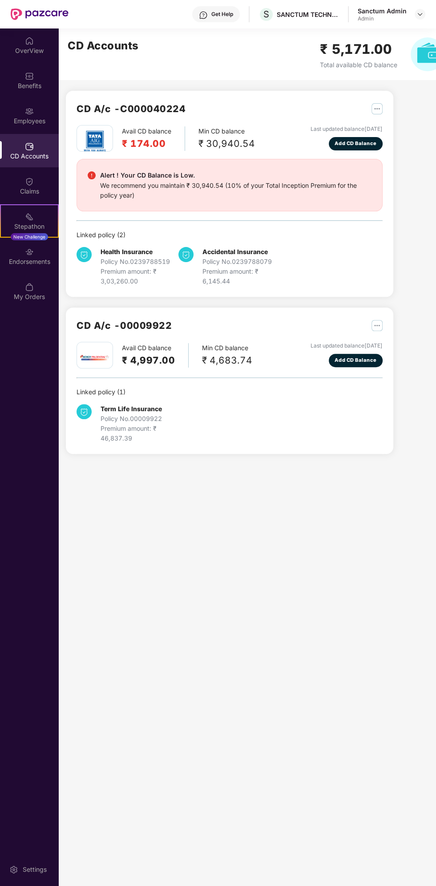
click at [37, 566] on div "OverView Benefits Employees CD Accounts Claims Stepathon New Challenge Endorsem…" at bounding box center [29, 457] width 59 height 858
click at [49, 189] on div "Claims" at bounding box center [29, 191] width 59 height 9
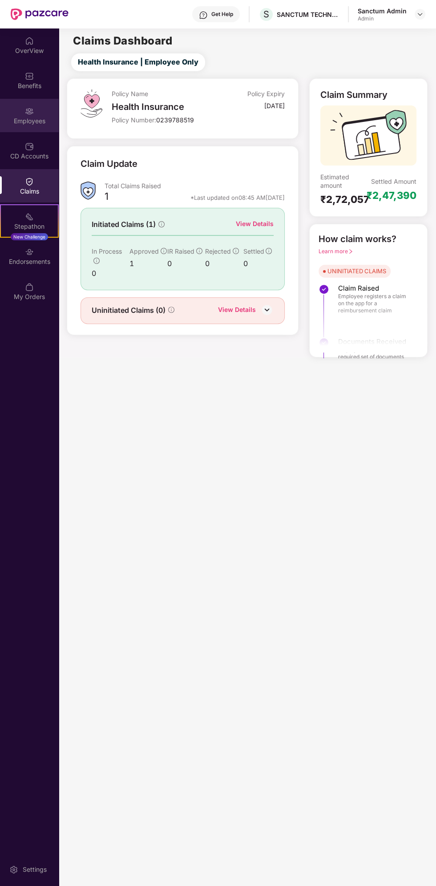
click at [48, 119] on div "Employees" at bounding box center [29, 121] width 59 height 9
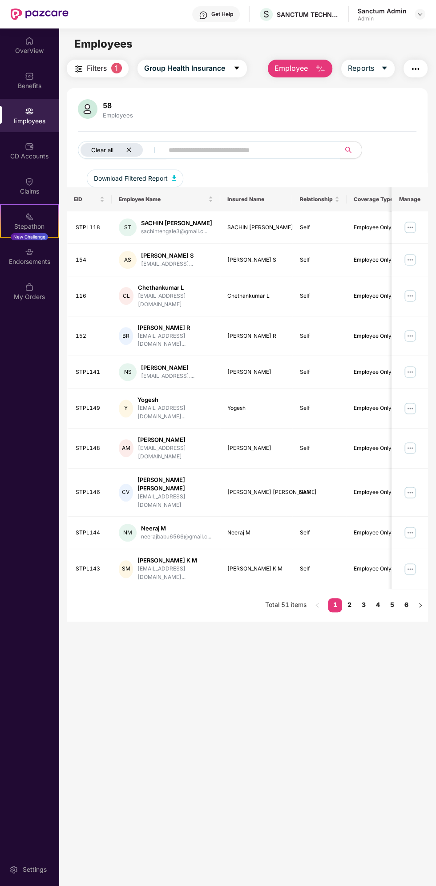
click at [133, 144] on div "Clear all" at bounding box center [112, 149] width 62 height 13
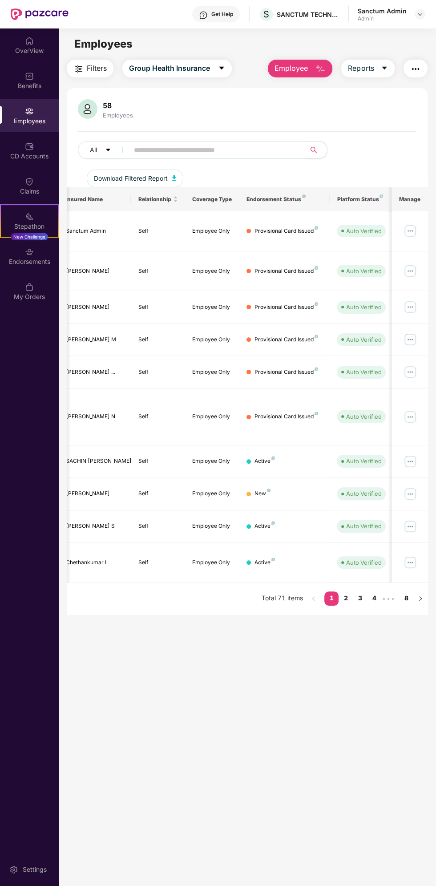
scroll to position [0, 165]
click at [40, 184] on div "Claims" at bounding box center [29, 185] width 59 height 33
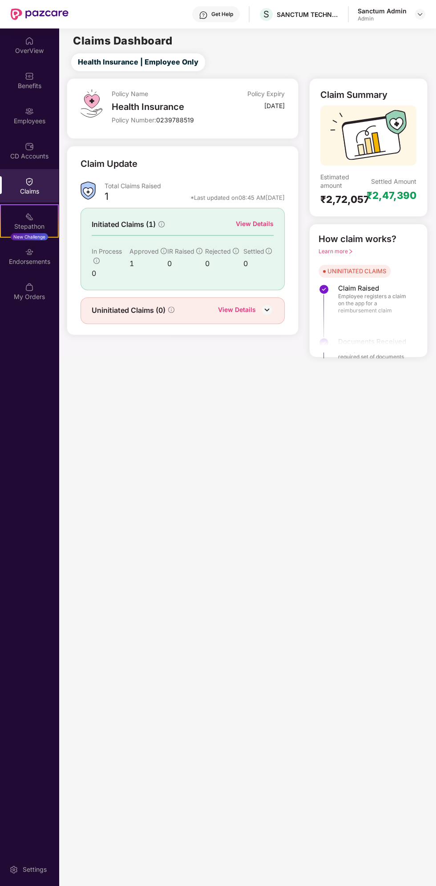
click at [55, 182] on div "Claims" at bounding box center [29, 185] width 59 height 33
click at [40, 190] on div "Claims" at bounding box center [29, 191] width 59 height 9
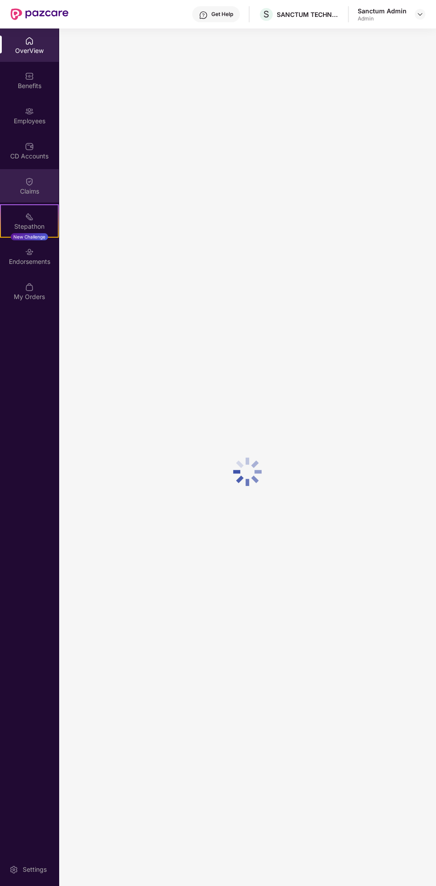
click at [37, 188] on div "Claims" at bounding box center [29, 191] width 59 height 9
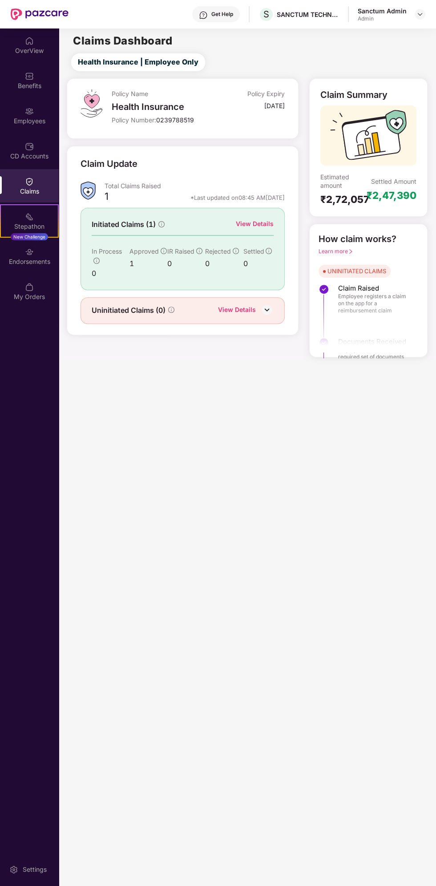
click at [267, 308] on img at bounding box center [266, 309] width 13 height 13
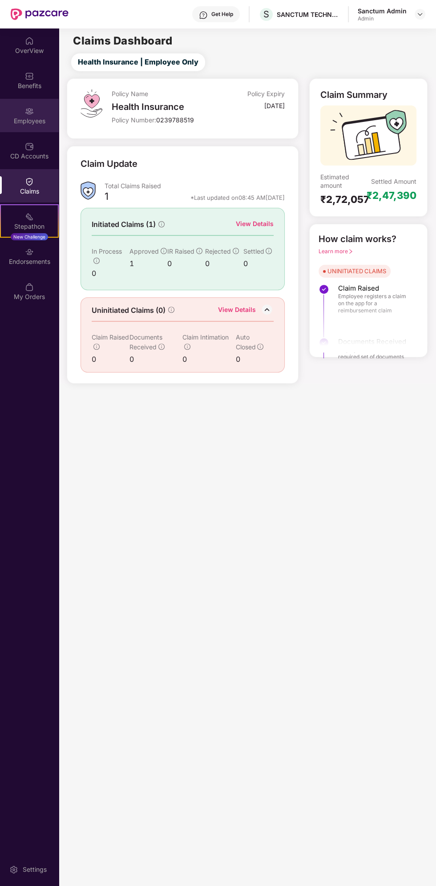
click at [40, 130] on div "Employees" at bounding box center [29, 115] width 59 height 33
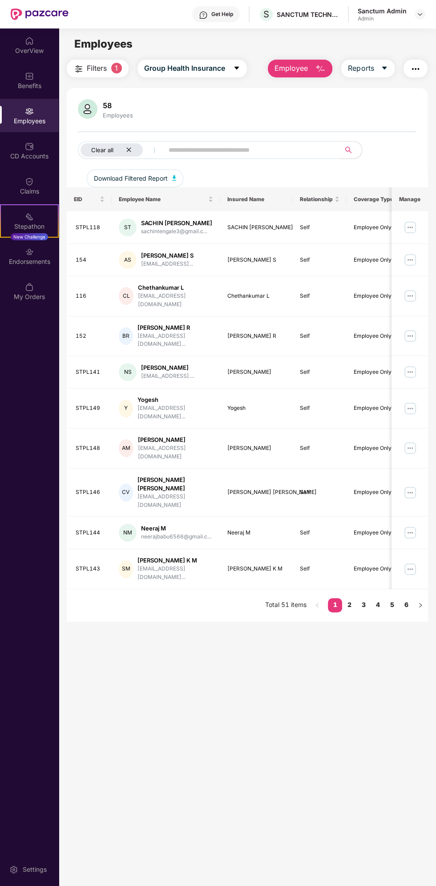
click at [134, 151] on div "Clear all" at bounding box center [112, 149] width 62 height 13
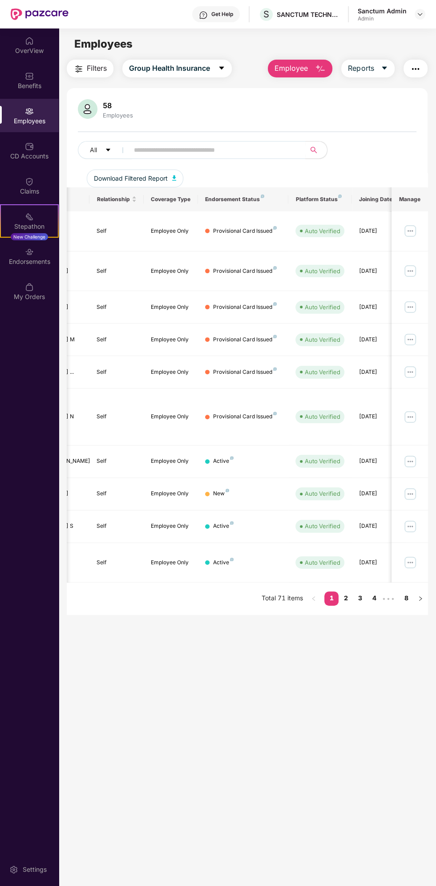
scroll to position [0, 206]
click at [201, 827] on main "Employees Filters Group Health Insurance Employee Reports 58 Employees All Down…" at bounding box center [247, 471] width 377 height 886
click at [29, 191] on div "Claims" at bounding box center [29, 191] width 59 height 9
